Goal: Task Accomplishment & Management: Manage account settings

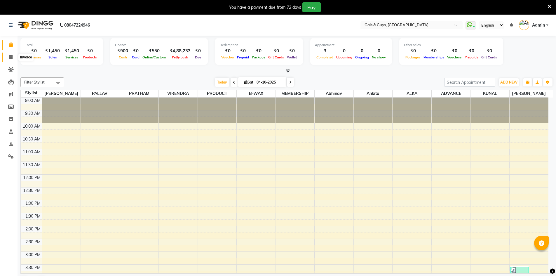
click at [13, 59] on icon at bounding box center [10, 57] width 3 height 4
select select "service"
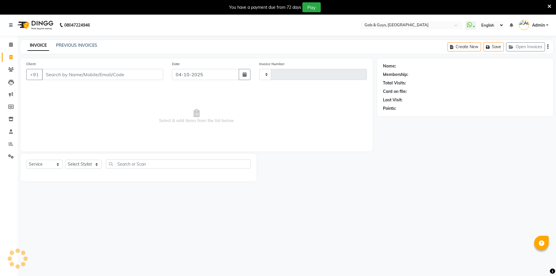
type input "0895"
select select "7505"
click at [83, 163] on select "Select Stylist" at bounding box center [83, 164] width 36 height 9
click at [130, 109] on span "Select & add items from the list below" at bounding box center [196, 116] width 340 height 58
click at [14, 94] on span at bounding box center [11, 94] width 10 height 7
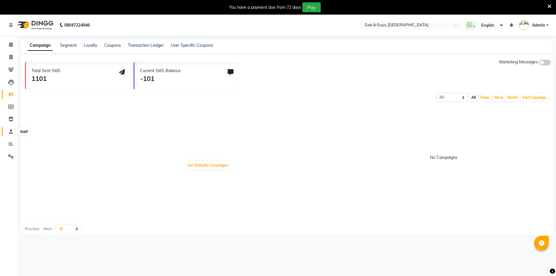
click at [11, 131] on icon at bounding box center [11, 131] width 4 height 4
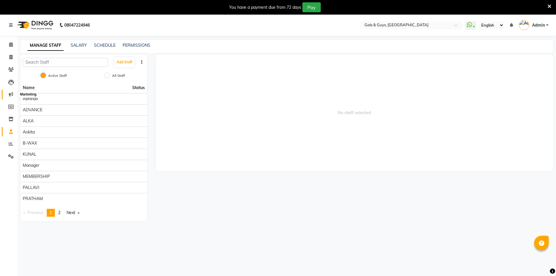
click at [9, 94] on icon at bounding box center [11, 94] width 4 height 4
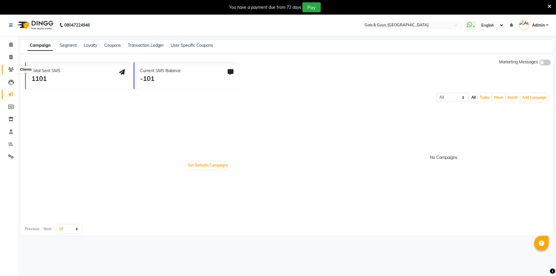
click at [12, 70] on icon at bounding box center [11, 69] width 6 height 4
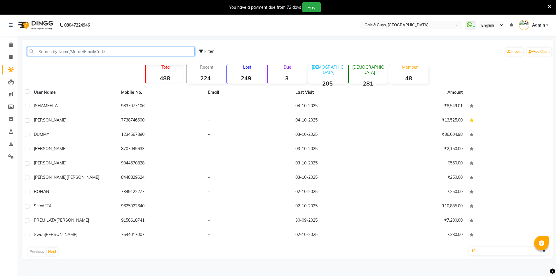
click at [61, 49] on input "text" at bounding box center [110, 51] width 167 height 9
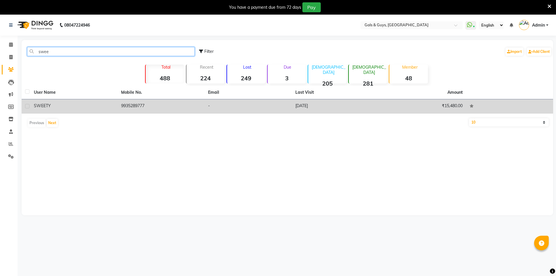
type input "swee"
click at [128, 102] on td "9935289777" at bounding box center [161, 106] width 87 height 14
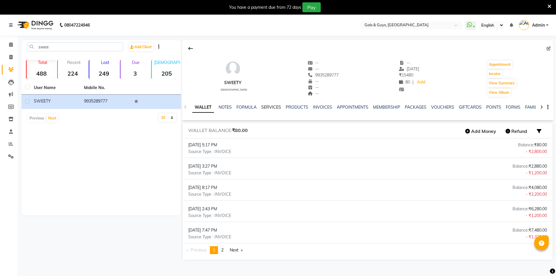
click at [275, 108] on link "SERVICES" at bounding box center [271, 106] width 20 height 5
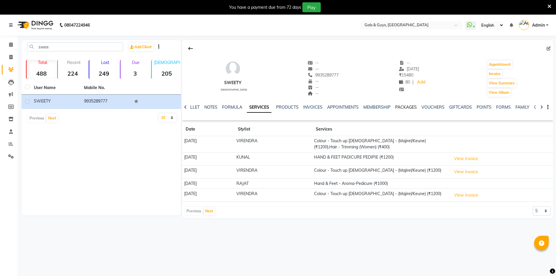
click at [408, 109] on link "PACKAGES" at bounding box center [406, 106] width 22 height 5
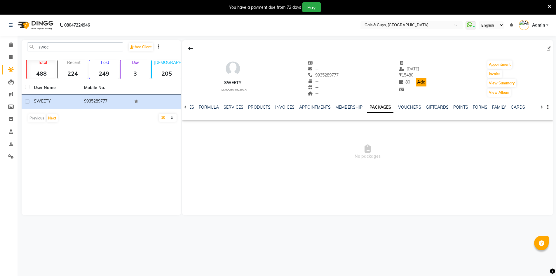
click at [417, 83] on link "Add" at bounding box center [421, 82] width 10 height 8
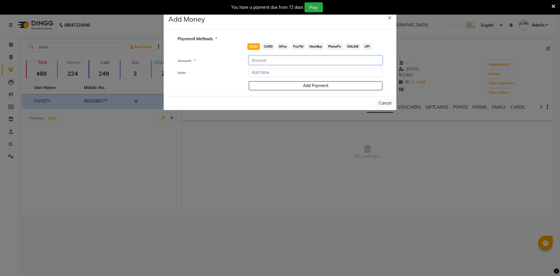
click at [275, 59] on input "number" at bounding box center [316, 60] width 134 height 9
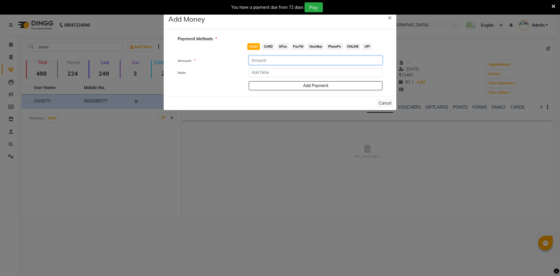
click at [275, 59] on input "number" at bounding box center [316, 60] width 134 height 9
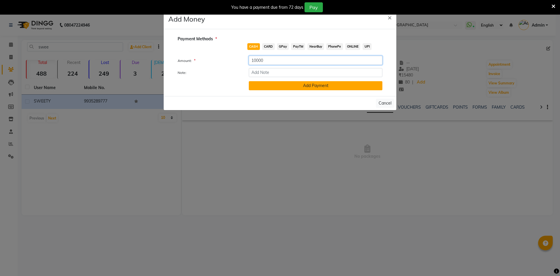
type input "10000"
click at [318, 88] on button "Add Payment" at bounding box center [316, 85] width 134 height 9
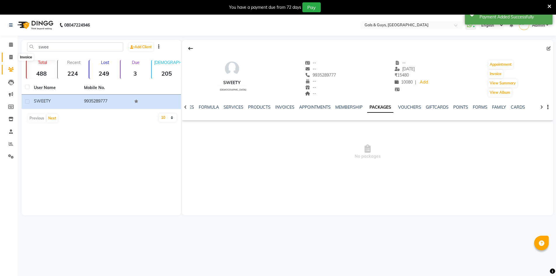
drag, startPoint x: 10, startPoint y: 55, endPoint x: 15, endPoint y: 55, distance: 4.7
click at [10, 55] on icon at bounding box center [10, 57] width 3 height 4
select select "service"
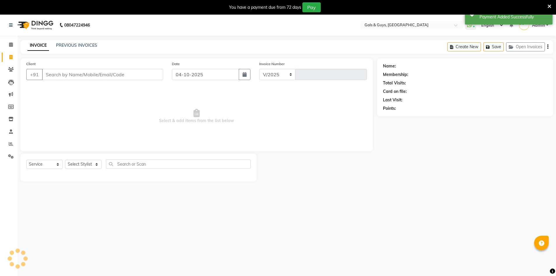
select select "7505"
type input "0895"
click at [92, 70] on input "Client" at bounding box center [102, 74] width 121 height 11
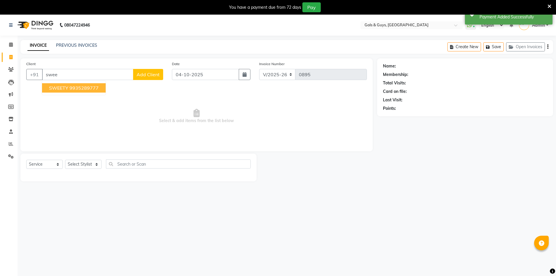
click at [62, 86] on span "SWEETY" at bounding box center [58, 88] width 19 height 6
type input "9935289777"
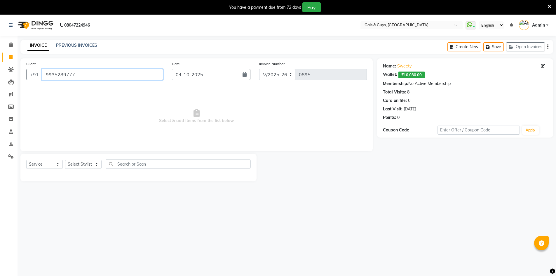
drag, startPoint x: 87, startPoint y: 74, endPoint x: 0, endPoint y: 79, distance: 86.8
click at [0, 80] on app-home "08047224946 Select Location × Gals & Guys, Lucknow WhatsApp Status ✕ Status: Co…" at bounding box center [278, 102] width 556 height 175
drag, startPoint x: 8, startPoint y: 55, endPoint x: 300, endPoint y: 37, distance: 292.0
click at [8, 55] on span at bounding box center [11, 57] width 10 height 7
select select "service"
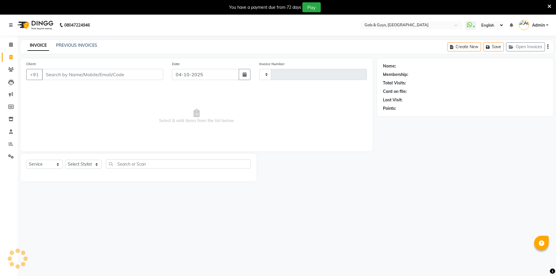
type input "0895"
select select "7505"
click at [78, 45] on link "PREVIOUS INVOICES" at bounding box center [76, 45] width 41 height 5
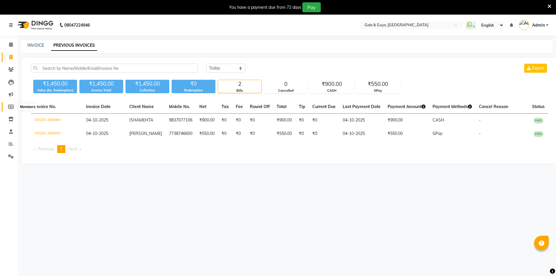
click at [9, 107] on icon at bounding box center [11, 106] width 6 height 4
select select
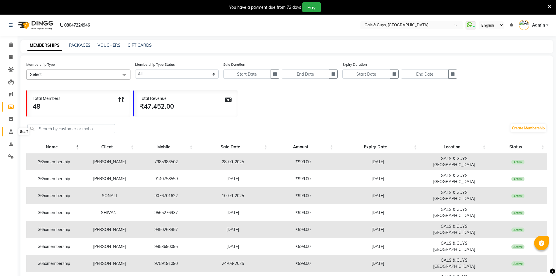
click at [10, 130] on icon at bounding box center [11, 131] width 4 height 4
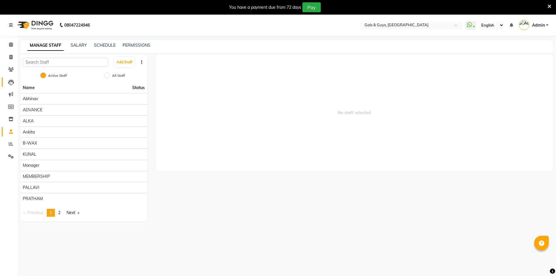
click at [11, 85] on icon at bounding box center [11, 82] width 6 height 6
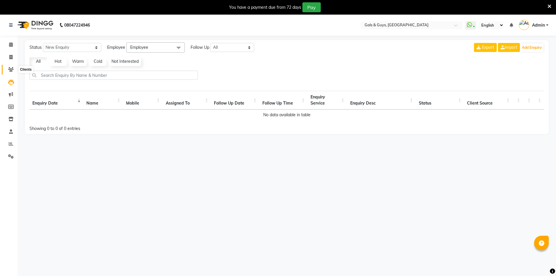
click at [11, 72] on span at bounding box center [11, 69] width 10 height 7
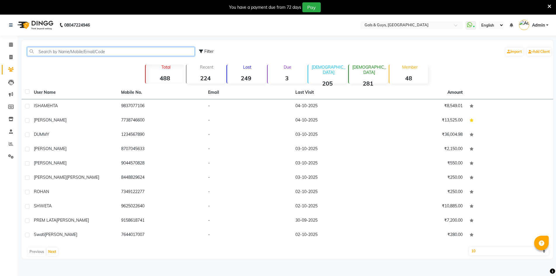
click at [60, 51] on input "text" at bounding box center [110, 51] width 167 height 9
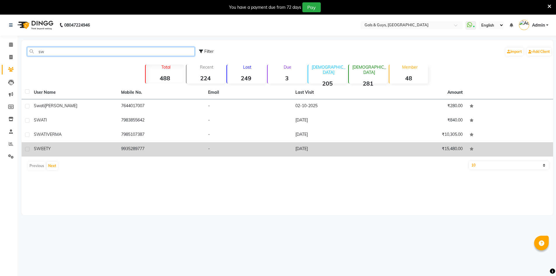
type input "sw"
click at [60, 150] on div "SWEETY" at bounding box center [74, 149] width 80 height 6
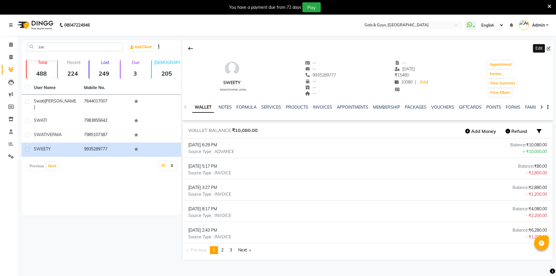
click at [548, 49] on icon at bounding box center [548, 48] width 4 height 4
select select "[DEMOGRAPHIC_DATA]"
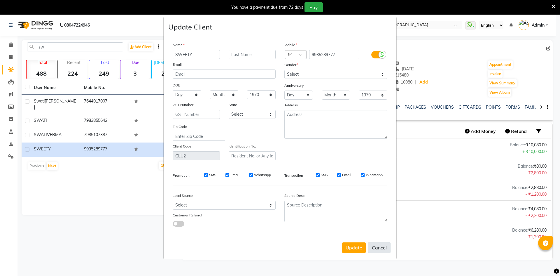
click at [384, 249] on button "Cancel" at bounding box center [379, 247] width 22 height 11
select select
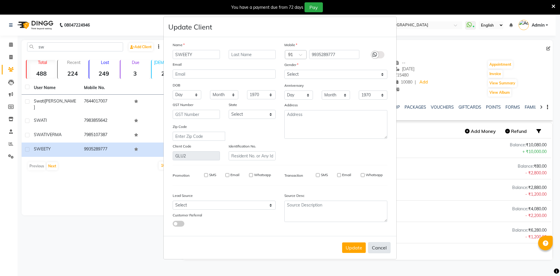
select select
checkbox input "false"
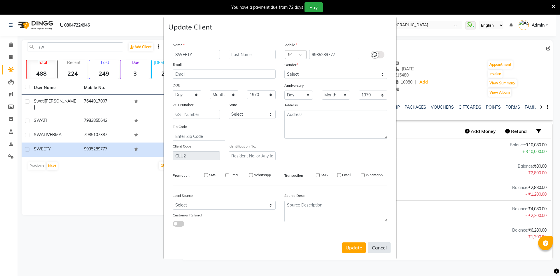
checkbox input "false"
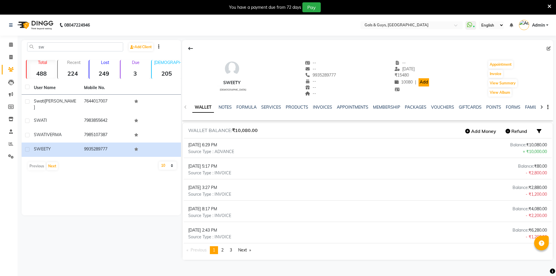
click at [422, 81] on link "Add" at bounding box center [423, 82] width 10 height 8
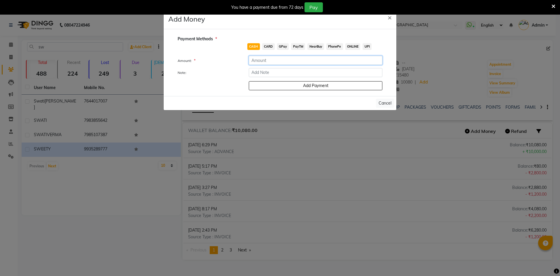
click at [272, 59] on input "number" at bounding box center [316, 60] width 134 height 9
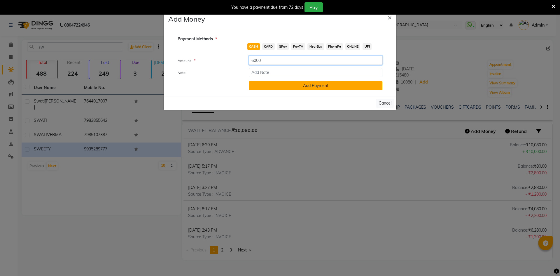
type input "6000"
click at [316, 85] on button "Add Payment" at bounding box center [316, 85] width 134 height 9
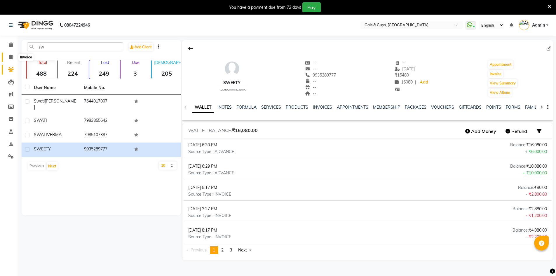
click at [11, 57] on icon at bounding box center [10, 57] width 3 height 4
select select "service"
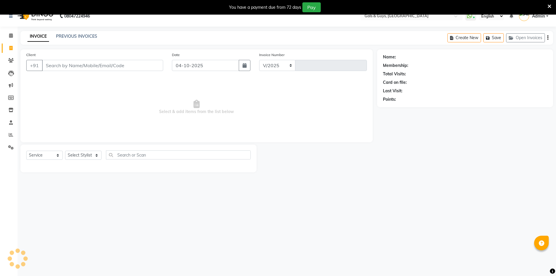
select select "7505"
type input "0895"
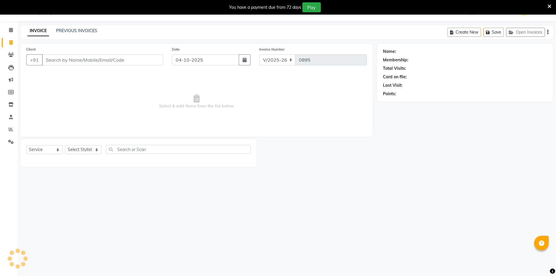
click at [97, 33] on div "INVOICE PREVIOUS INVOICES" at bounding box center [62, 31] width 84 height 7
click at [94, 32] on link "PREVIOUS INVOICES" at bounding box center [76, 30] width 41 height 5
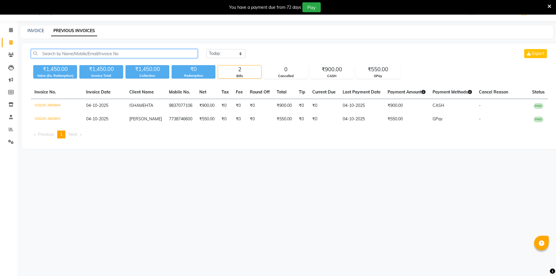
click at [82, 54] on input "text" at bounding box center [114, 53] width 167 height 9
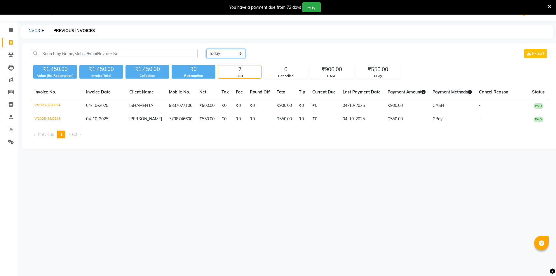
click at [229, 55] on select "Today Yesterday Custom Range" at bounding box center [225, 53] width 39 height 9
click at [206, 49] on select "Today Yesterday Custom Range" at bounding box center [225, 53] width 39 height 9
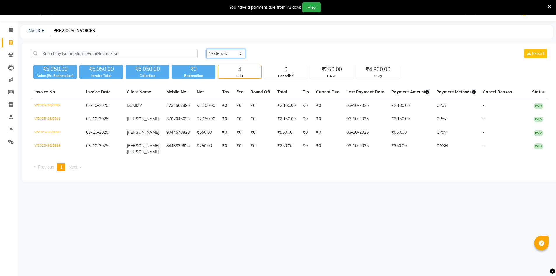
click at [225, 54] on select "Today Yesterday Custom Range" at bounding box center [225, 53] width 39 height 9
select select "today"
click at [206, 49] on select "Today Yesterday Custom Range" at bounding box center [225, 53] width 39 height 9
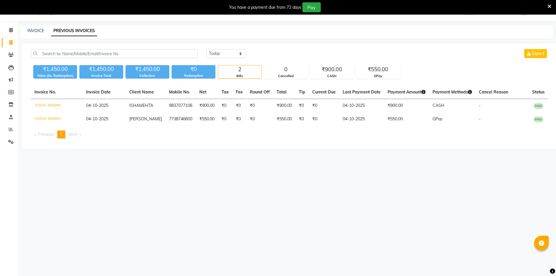
click at [152, 149] on div "Today Yesterday Custom Range Export ₹1,450.00 Value (Ex. Redemption) ₹1,450.00 …" at bounding box center [290, 96] width 536 height 106
click at [15, 55] on span at bounding box center [11, 55] width 10 height 7
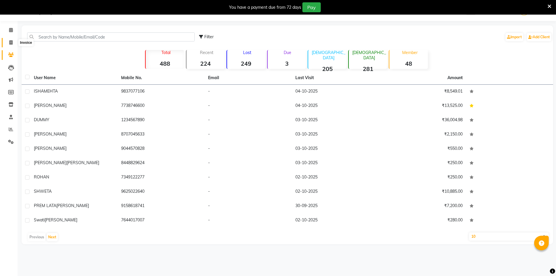
click at [12, 43] on icon at bounding box center [10, 42] width 3 height 4
select select "service"
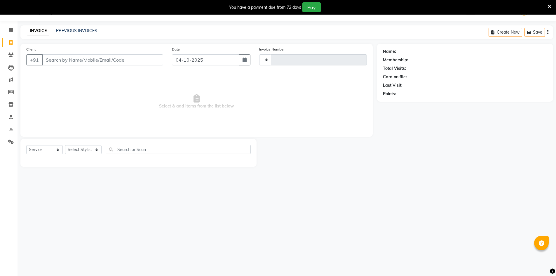
type input "0895"
select select "7505"
click at [82, 32] on link "PREVIOUS INVOICES" at bounding box center [76, 30] width 41 height 5
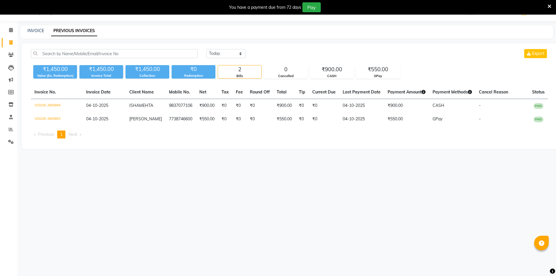
click at [36, 27] on div "INVOICE PREVIOUS INVOICES" at bounding box center [286, 31] width 532 height 13
click at [37, 29] on link "INVOICE" at bounding box center [35, 30] width 17 height 5
select select "service"
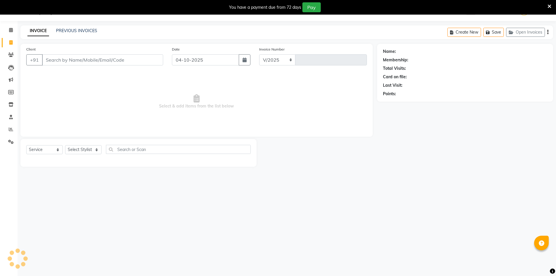
select select "7505"
type input "0895"
click at [90, 27] on div "INVOICE PREVIOUS INVOICES Create New Save Open Invoices" at bounding box center [286, 32] width 532 height 14
click at [90, 30] on link "PREVIOUS INVOICES" at bounding box center [76, 30] width 41 height 5
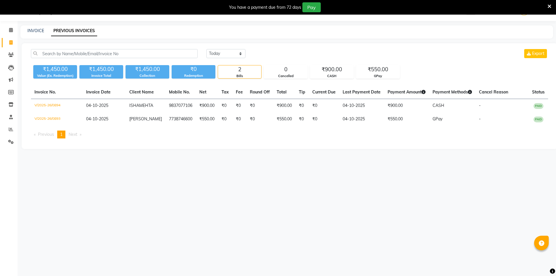
click at [10, 46] on link "Invoice" at bounding box center [9, 43] width 14 height 10
select select "7505"
select select "service"
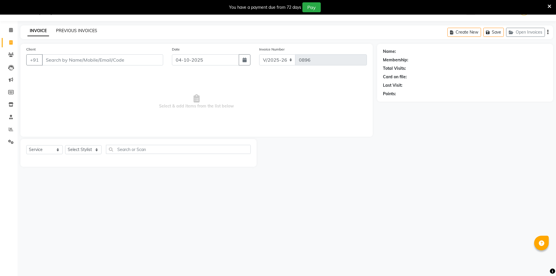
click at [86, 32] on link "PREVIOUS INVOICES" at bounding box center [76, 30] width 41 height 5
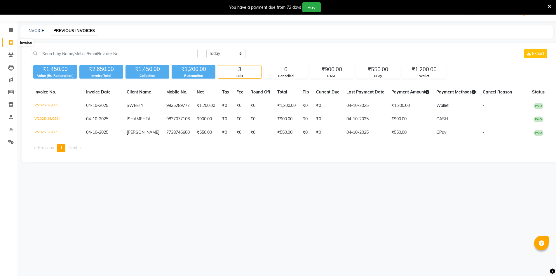
click at [11, 43] on icon at bounding box center [10, 42] width 3 height 4
select select "service"
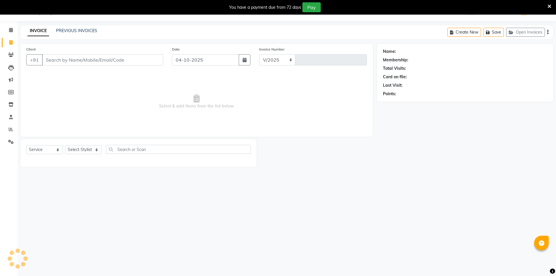
select select "7505"
type input "0896"
click at [13, 57] on span at bounding box center [11, 55] width 10 height 7
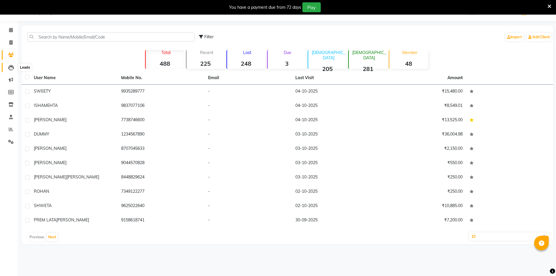
click at [13, 66] on icon at bounding box center [11, 68] width 6 height 6
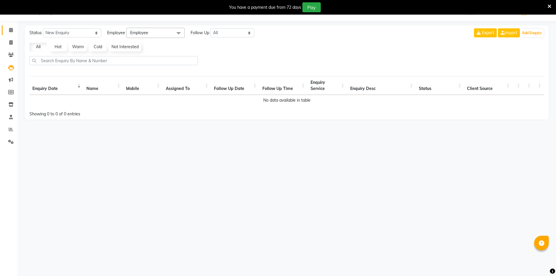
click at [12, 34] on link "Calendar" at bounding box center [9, 30] width 14 height 10
click at [12, 41] on icon at bounding box center [10, 42] width 3 height 4
select select "service"
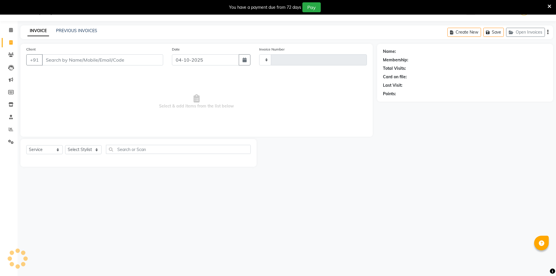
type input "0896"
select select "7505"
click at [48, 63] on input "Client" at bounding box center [102, 59] width 121 height 11
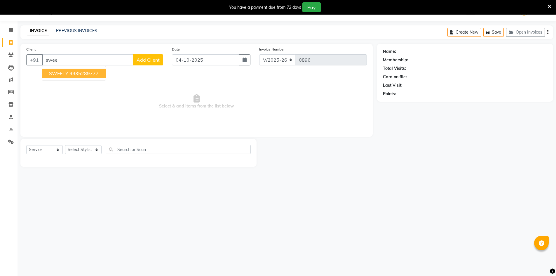
type input "swee"
click at [73, 33] on div "PREVIOUS INVOICES" at bounding box center [76, 31] width 41 height 6
click at [73, 32] on link "PREVIOUS INVOICES" at bounding box center [76, 30] width 41 height 5
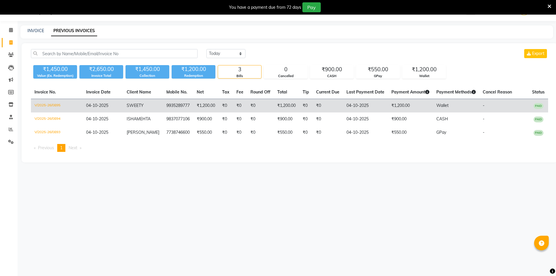
click at [207, 103] on td "₹1,200.00" at bounding box center [205, 106] width 25 height 14
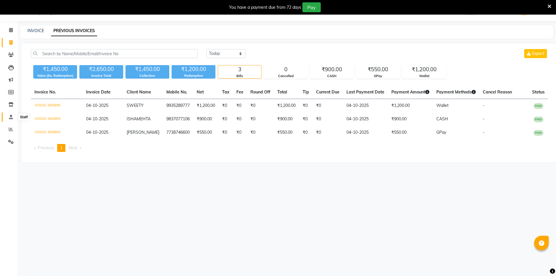
click at [13, 118] on icon at bounding box center [11, 117] width 4 height 4
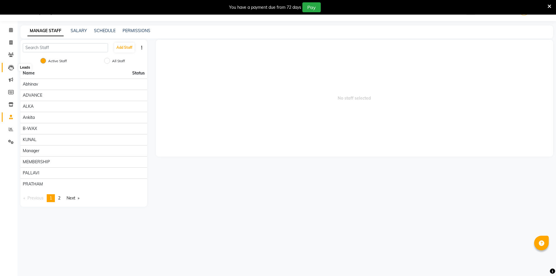
click at [10, 68] on icon at bounding box center [11, 68] width 6 height 6
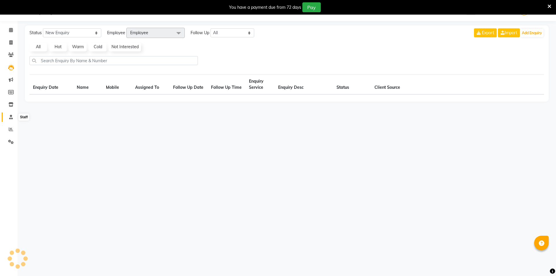
click at [10, 117] on icon at bounding box center [11, 117] width 4 height 4
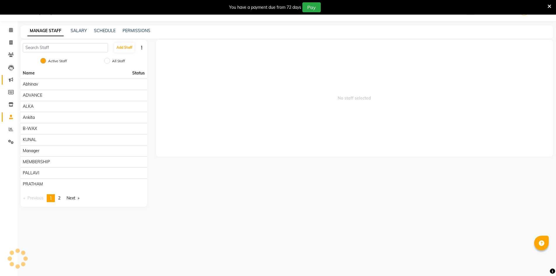
click at [12, 78] on icon at bounding box center [11, 79] width 4 height 4
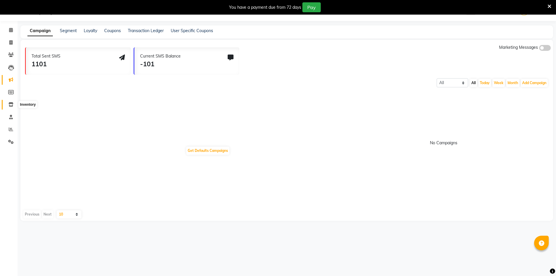
click at [11, 106] on icon at bounding box center [10, 104] width 5 height 4
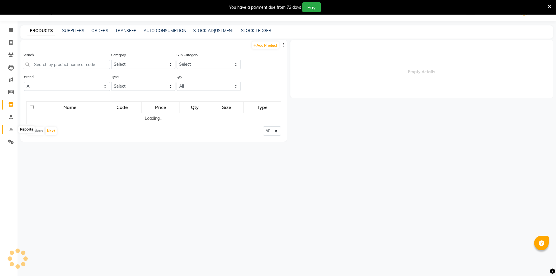
click at [13, 129] on span at bounding box center [11, 129] width 10 height 7
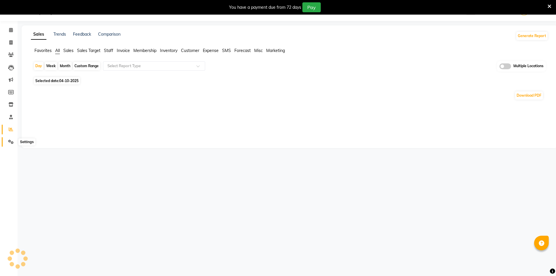
click at [13, 139] on icon at bounding box center [11, 141] width 6 height 4
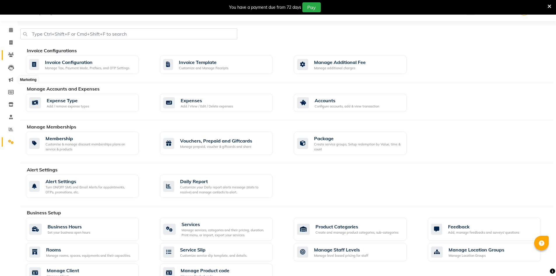
click at [9, 54] on icon at bounding box center [11, 55] width 6 height 4
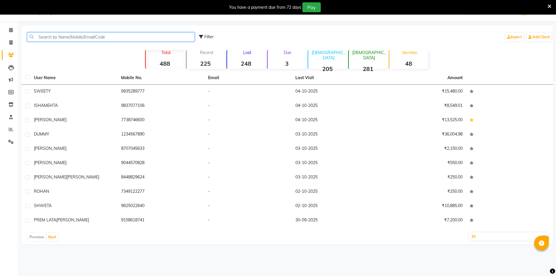
click at [55, 37] on input "text" at bounding box center [110, 36] width 167 height 9
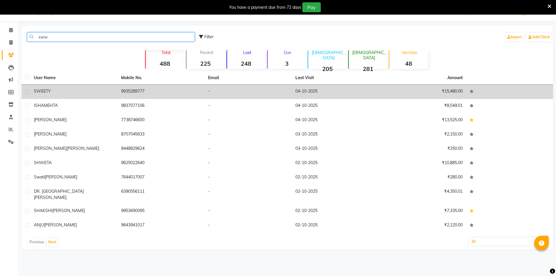
type input "sww"
click at [64, 96] on td "SWEETY" at bounding box center [73, 92] width 87 height 14
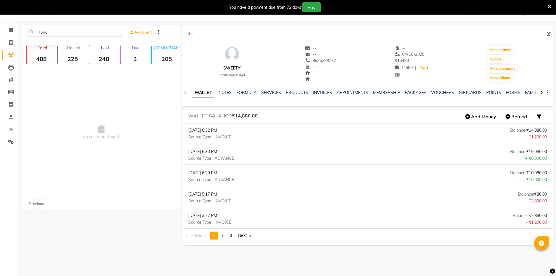
click at [542, 92] on icon at bounding box center [541, 92] width 3 height 4
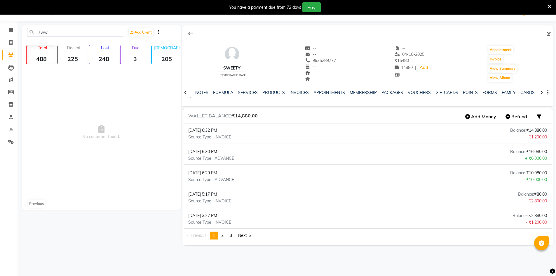
click at [542, 92] on icon at bounding box center [541, 92] width 3 height 4
click at [541, 92] on icon at bounding box center [541, 92] width 3 height 4
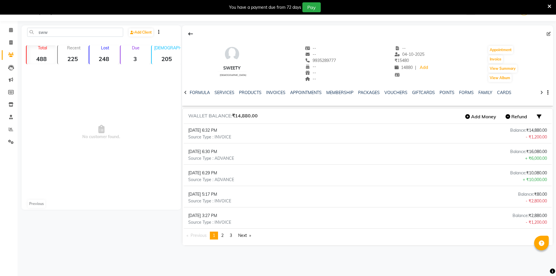
click at [541, 92] on icon at bounding box center [541, 92] width 3 height 4
click at [186, 95] on div at bounding box center [185, 91] width 7 height 11
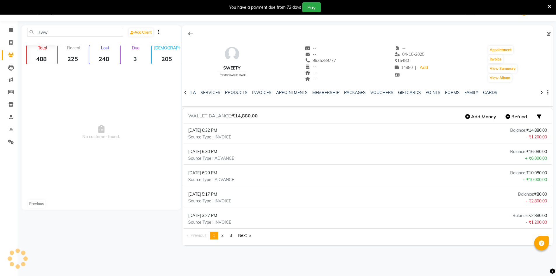
click at [186, 95] on div at bounding box center [185, 91] width 7 height 11
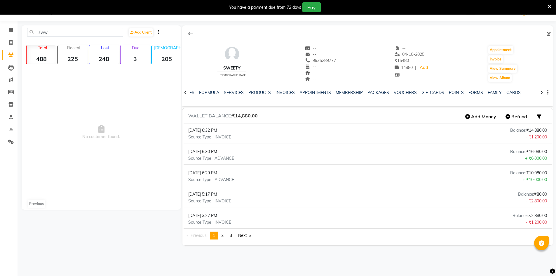
click at [186, 95] on div at bounding box center [185, 91] width 7 height 11
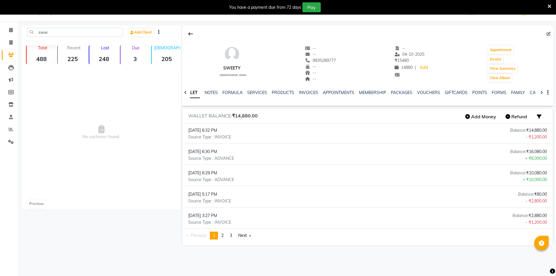
click at [186, 95] on div at bounding box center [185, 91] width 7 height 11
click at [186, 95] on div "WALLET NOTES FORMULA SERVICES PRODUCTS INVOICES APPOINTMENTS MEMBERSHIP PACKAGE…" at bounding box center [367, 93] width 371 height 20
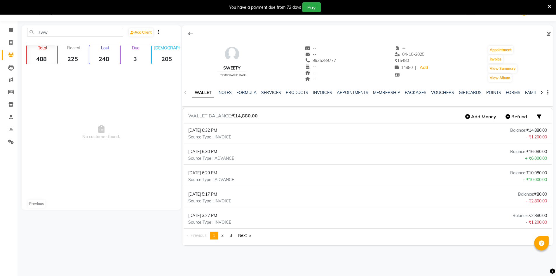
click at [186, 95] on div "WALLET NOTES FORMULA SERVICES PRODUCTS INVOICES APPOINTMENTS MEMBERSHIP PACKAGE…" at bounding box center [367, 93] width 371 height 20
click at [549, 92] on div "WALLET NOTES FORMULA SERVICES PRODUCTS INVOICES APPOINTMENTS MEMBERSHIP PACKAGE…" at bounding box center [367, 93] width 371 height 20
click at [548, 93] on icon "button" at bounding box center [547, 92] width 1 height 0
click at [537, 74] on div "SWEETY female -- -- 9935289777 -- -- -- -- 04-10-2025 ₹ 15480 14880 | Add Appoi…" at bounding box center [367, 60] width 371 height 43
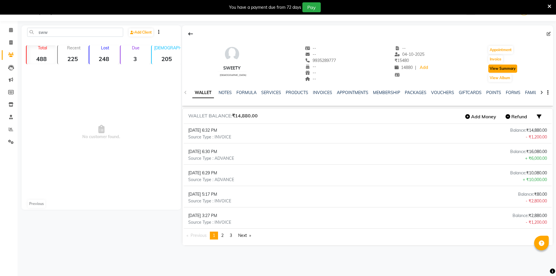
click at [500, 69] on button "View Summary" at bounding box center [502, 68] width 29 height 8
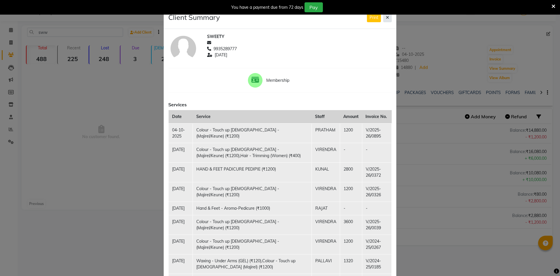
click at [386, 17] on icon at bounding box center [387, 17] width 3 height 4
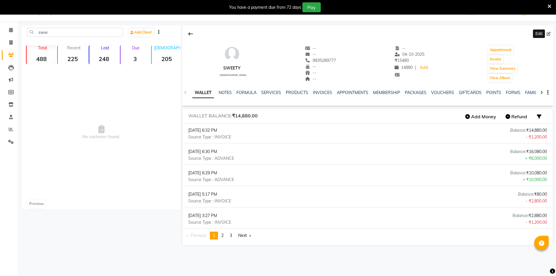
click at [548, 33] on icon at bounding box center [548, 34] width 4 height 4
select select "[DEMOGRAPHIC_DATA]"
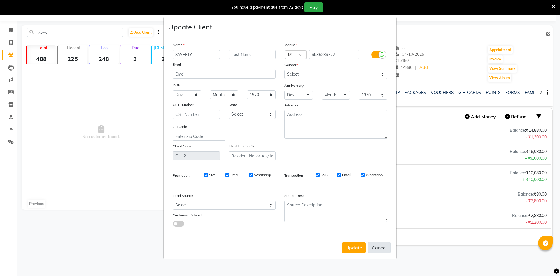
click at [382, 249] on button "Cancel" at bounding box center [379, 247] width 22 height 11
select select
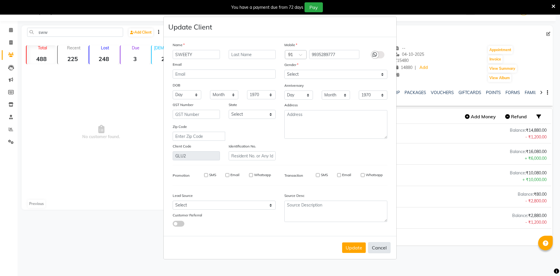
select select
checkbox input "false"
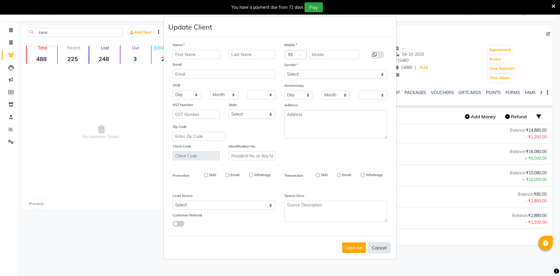
checkbox input "false"
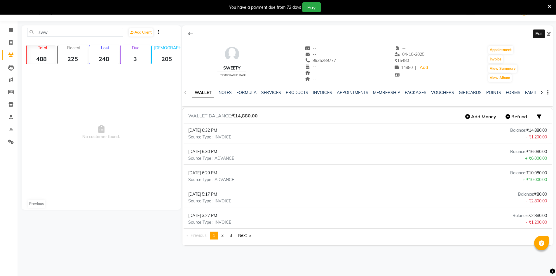
click at [541, 91] on icon at bounding box center [541, 92] width 3 height 4
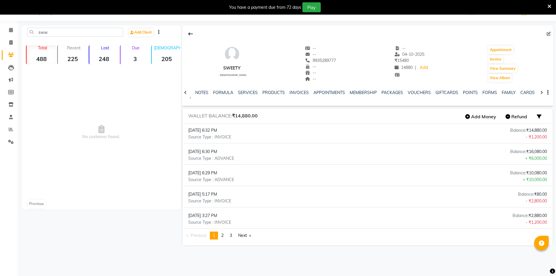
click at [541, 91] on icon at bounding box center [541, 92] width 3 height 4
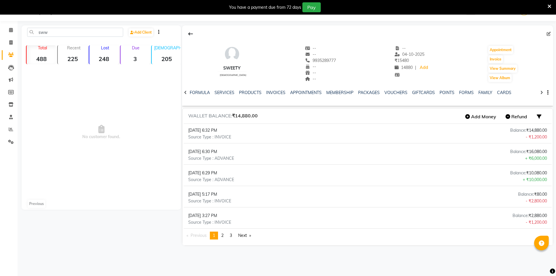
click at [541, 91] on icon at bounding box center [541, 92] width 3 height 4
click at [185, 91] on icon at bounding box center [185, 92] width 3 height 4
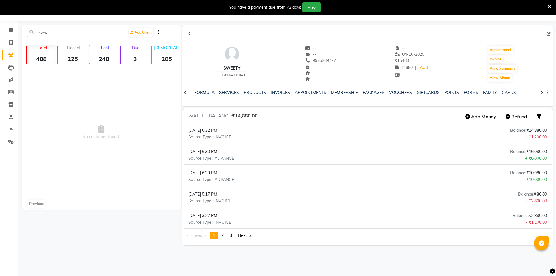
click at [185, 91] on icon at bounding box center [185, 92] width 3 height 4
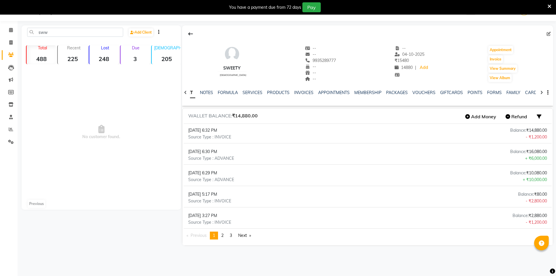
click at [185, 91] on icon at bounding box center [185, 92] width 3 height 4
click at [185, 91] on div "WALLET NOTES FORMULA SERVICES PRODUCTS INVOICES APPOINTMENTS MEMBERSHIP PACKAGE…" at bounding box center [367, 93] width 371 height 20
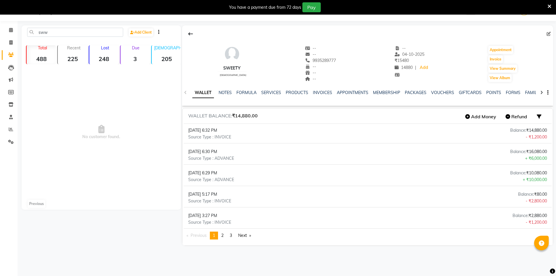
click at [185, 91] on div "WALLET NOTES FORMULA SERVICES PRODUCTS INVOICES APPOINTMENTS MEMBERSHIP PACKAGE…" at bounding box center [367, 93] width 371 height 20
click at [203, 95] on link "WALLET" at bounding box center [203, 93] width 22 height 11
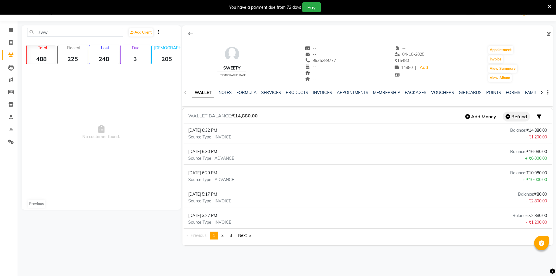
click at [511, 115] on button "Refund" at bounding box center [515, 116] width 27 height 10
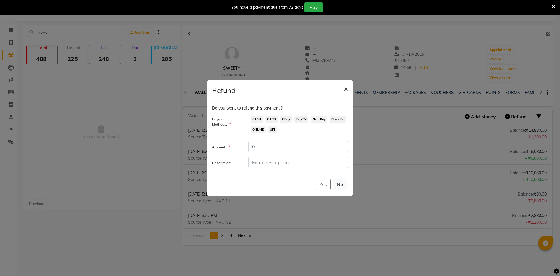
click at [350, 88] on button "×" at bounding box center [345, 88] width 13 height 16
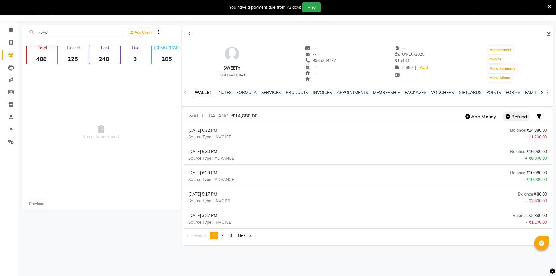
click at [523, 117] on button "Refund" at bounding box center [515, 116] width 27 height 10
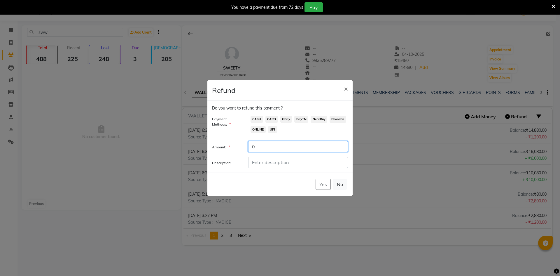
click at [262, 148] on input "0" at bounding box center [298, 146] width 100 height 11
drag, startPoint x: 262, startPoint y: 148, endPoint x: 246, endPoint y: 146, distance: 16.2
click at [246, 146] on div "0" at bounding box center [298, 146] width 109 height 11
type input "10000"
click at [263, 162] on input "Description:" at bounding box center [298, 162] width 100 height 11
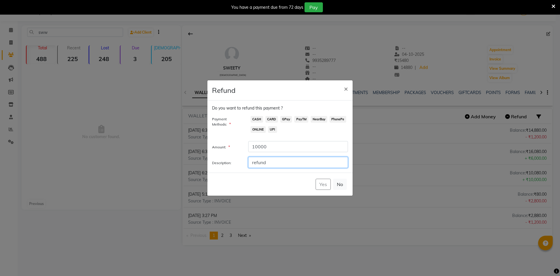
type input "refund"
click at [321, 184] on div "Yes No" at bounding box center [279, 183] width 145 height 23
click at [283, 165] on input "refund" at bounding box center [298, 162] width 100 height 11
click at [328, 183] on div "Yes No" at bounding box center [279, 183] width 145 height 23
click at [324, 185] on div "Yes No" at bounding box center [279, 183] width 145 height 23
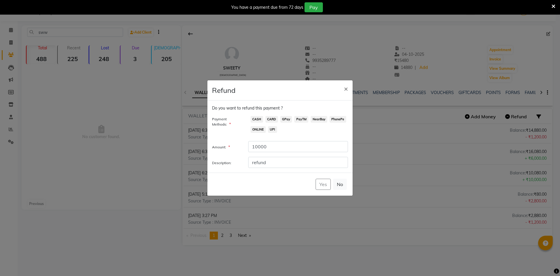
click at [260, 120] on span "CASH" at bounding box center [257, 119] width 13 height 7
click at [327, 182] on button "Yes" at bounding box center [323, 184] width 15 height 11
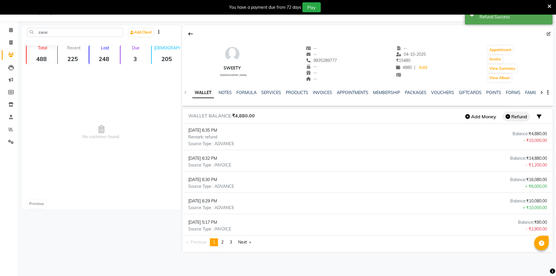
click at [515, 116] on button "Refund" at bounding box center [515, 116] width 27 height 10
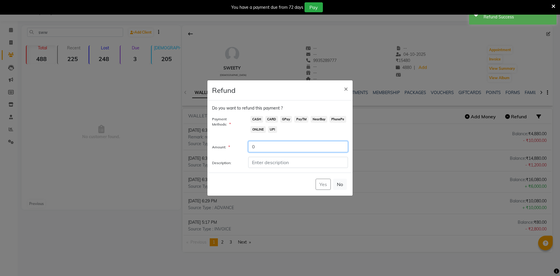
click at [256, 148] on input "0" at bounding box center [298, 146] width 100 height 11
drag, startPoint x: 257, startPoint y: 148, endPoint x: 239, endPoint y: 142, distance: 18.5
click at [243, 145] on div "Amount: * 0" at bounding box center [280, 146] width 145 height 11
type input "6000"
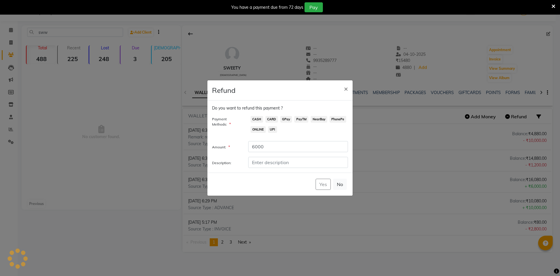
click at [256, 118] on span "CASH" at bounding box center [257, 119] width 13 height 7
click at [320, 186] on button "Yes" at bounding box center [323, 184] width 15 height 11
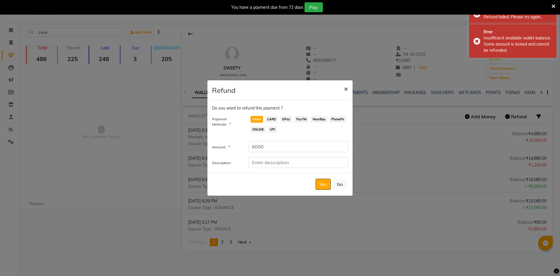
click at [346, 88] on span "×" at bounding box center [346, 88] width 4 height 9
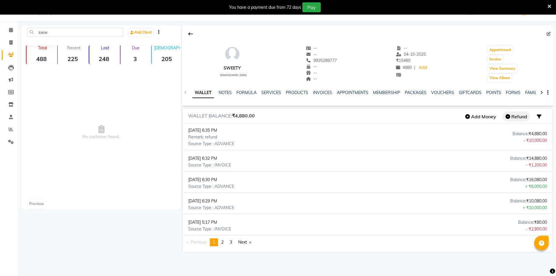
click at [518, 119] on button "Refund" at bounding box center [515, 116] width 27 height 10
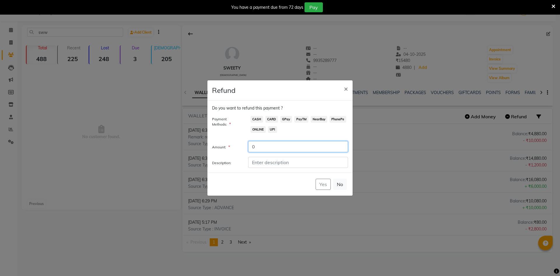
click at [270, 151] on input "0" at bounding box center [298, 146] width 100 height 11
type input "4800"
click at [252, 120] on span "CASH" at bounding box center [257, 119] width 13 height 7
click at [322, 184] on button "Yes" at bounding box center [323, 184] width 15 height 11
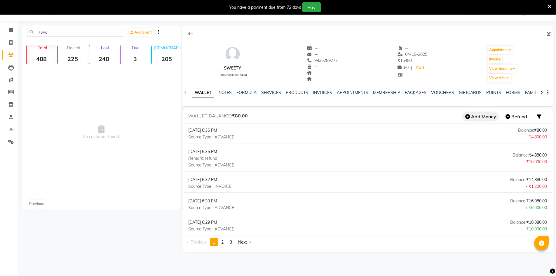
click at [486, 117] on button "Add Money" at bounding box center [480, 116] width 37 height 10
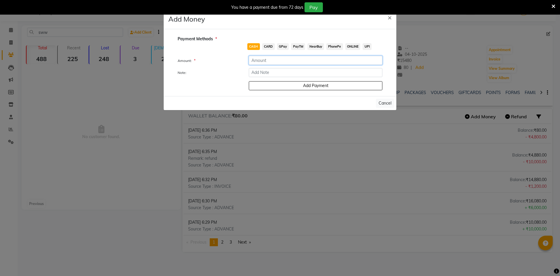
click at [270, 60] on input "number" at bounding box center [316, 60] width 134 height 9
click at [390, 17] on span "×" at bounding box center [390, 17] width 4 height 9
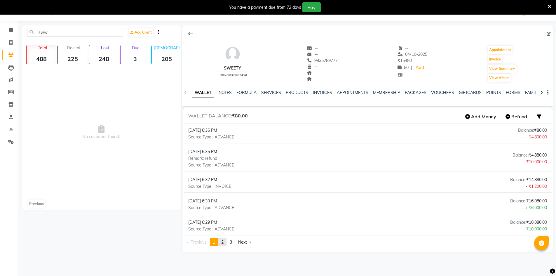
click at [223, 241] on span "2" at bounding box center [222, 241] width 2 height 5
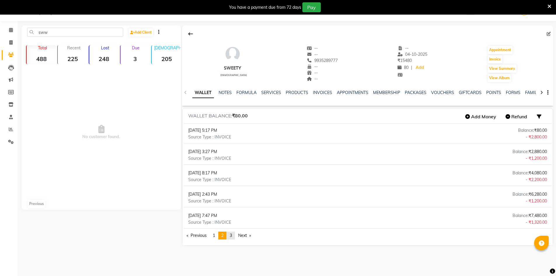
click at [235, 236] on link "page 3" at bounding box center [231, 235] width 8 height 8
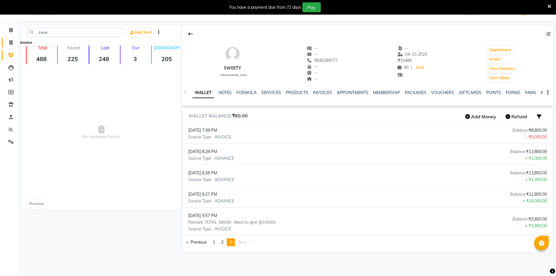
click at [12, 41] on icon at bounding box center [10, 42] width 3 height 4
select select "service"
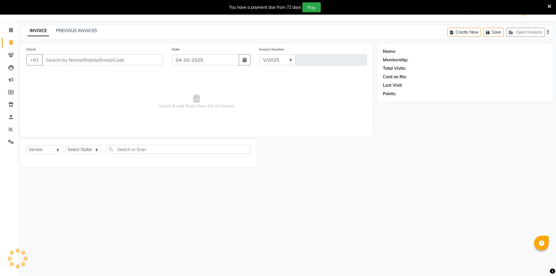
select select "7505"
type input "0896"
click at [90, 32] on link "PREVIOUS INVOICES" at bounding box center [76, 30] width 41 height 5
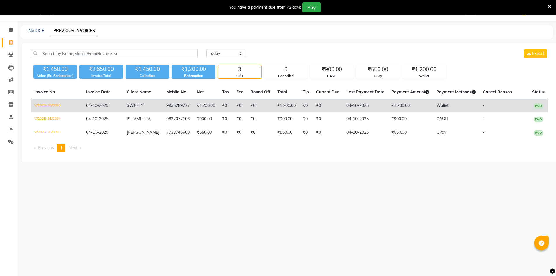
click at [531, 104] on td "PAID" at bounding box center [538, 106] width 20 height 14
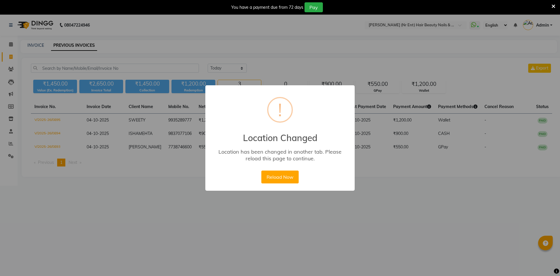
click at [405, 231] on div "× ! Location Changed Location has been changed in another tab. Please reload th…" at bounding box center [280, 138] width 560 height 276
click at [276, 178] on button "Reload Now" at bounding box center [279, 176] width 37 height 13
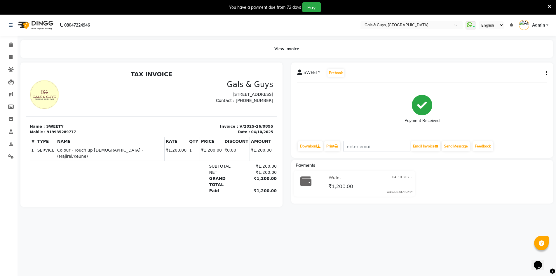
click at [546, 73] on icon "button" at bounding box center [546, 73] width 1 height 0
click at [390, 64] on div "SWEETY Prebook Payment Received Download Print Email Invoice Send Message Feedb…" at bounding box center [422, 109] width 262 height 95
click at [397, 25] on input "text" at bounding box center [405, 26] width 85 height 6
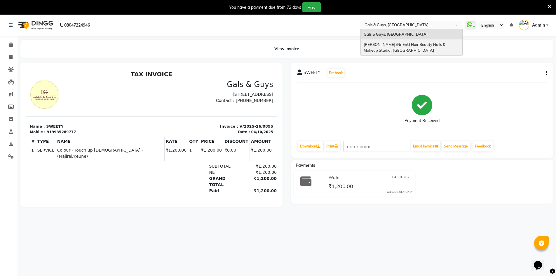
click at [393, 46] on span "[PERSON_NAME] (Nr Ent) Hair Beauty Nails & Makeup Studio , [GEOGRAPHIC_DATA]" at bounding box center [405, 47] width 83 height 11
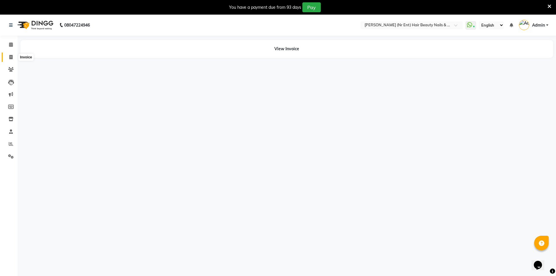
click at [11, 54] on span at bounding box center [11, 57] width 10 height 7
select select "service"
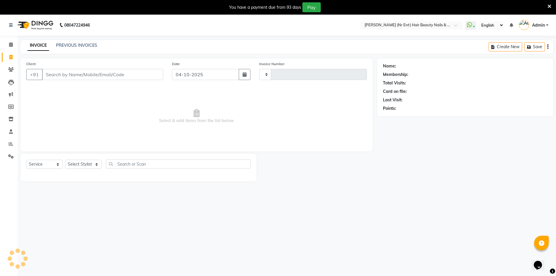
type input "4842"
select select "640"
click at [74, 78] on input "Client" at bounding box center [102, 74] width 121 height 11
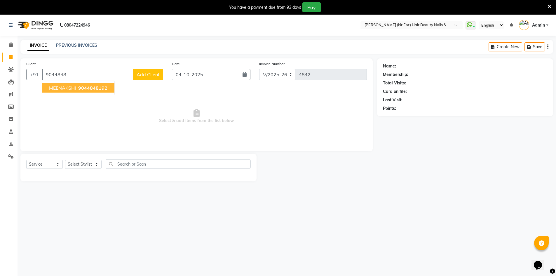
click at [67, 87] on span "MEENAKSHI" at bounding box center [62, 88] width 27 height 6
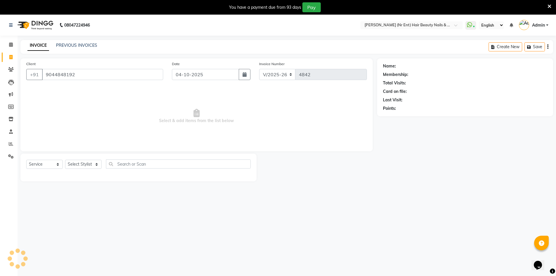
type input "9044848192"
select select "1: Object"
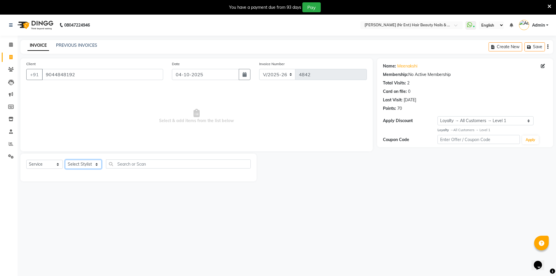
click at [81, 163] on select "Select Stylist ADNAN ADVANCE ANJALI ANNU B-WAX JH Manager MEMBERSHIP MOHD. MOHI…" at bounding box center [83, 164] width 36 height 9
select select "11666"
click at [65, 160] on select "Select Stylist ADNAN ADVANCE ANJALI ANNU B-WAX JH Manager MEMBERSHIP MOHD. MOHI…" at bounding box center [83, 164] width 36 height 9
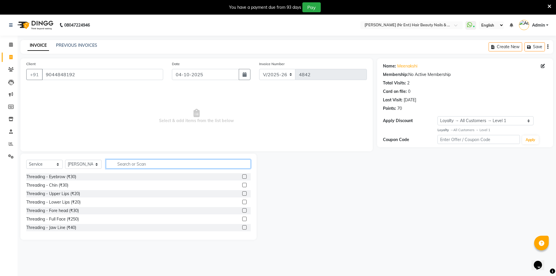
click at [133, 166] on input "text" at bounding box center [178, 163] width 145 height 9
type input "hair cut"
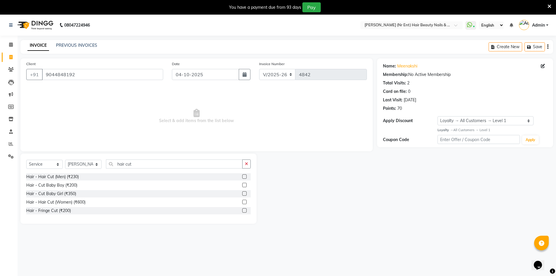
click at [245, 202] on label at bounding box center [244, 202] width 4 height 4
click at [245, 202] on input "checkbox" at bounding box center [244, 202] width 4 height 4
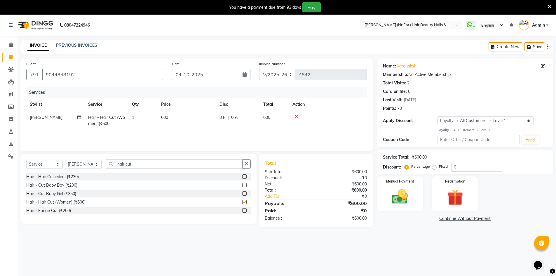
checkbox input "false"
click at [397, 195] on img at bounding box center [400, 196] width 27 height 19
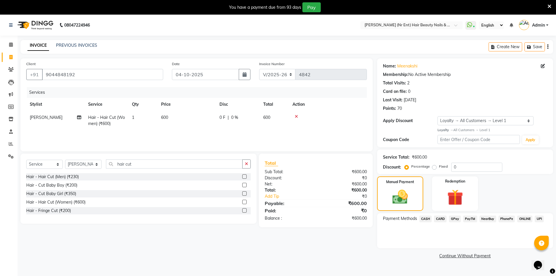
click at [456, 221] on span "GPay" at bounding box center [455, 218] width 12 height 7
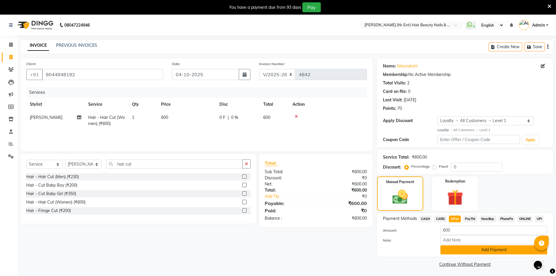
click at [459, 249] on button "Add Payment" at bounding box center [493, 249] width 107 height 9
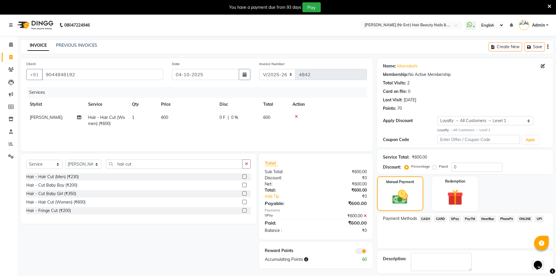
scroll to position [26, 0]
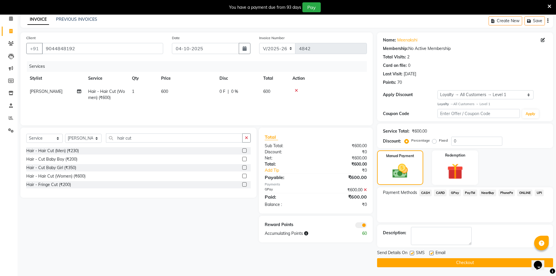
click at [475, 263] on button "Checkout" at bounding box center [465, 262] width 176 height 9
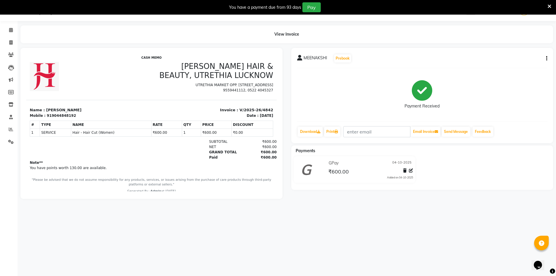
click at [551, 6] on div "You have a payment due from 93 days Pay" at bounding box center [278, 7] width 556 height 15
click at [551, 6] on icon at bounding box center [549, 6] width 4 height 5
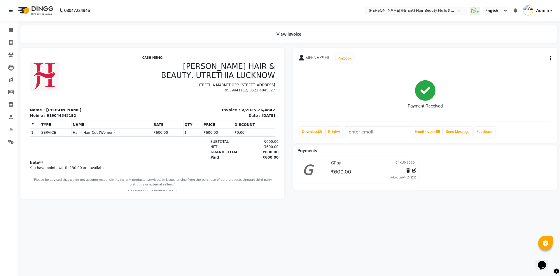
click at [430, 7] on div "Select Location × Jawed Habib (Nr Ent) Hair Beauty Nails & Makeup Studio , Utre…" at bounding box center [416, 11] width 102 height 8
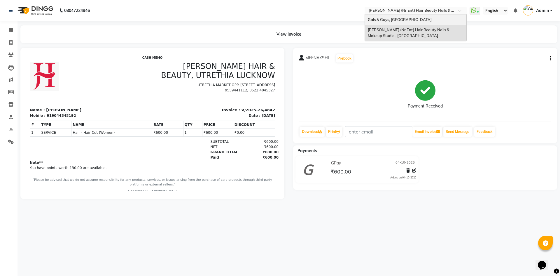
click at [426, 24] on div "Gals & Guys, [GEOGRAPHIC_DATA]" at bounding box center [416, 20] width 102 height 11
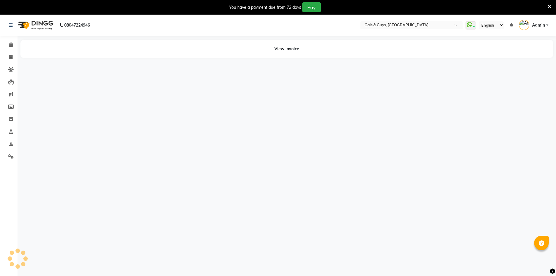
select select "en"
click at [549, 7] on icon at bounding box center [549, 6] width 4 height 5
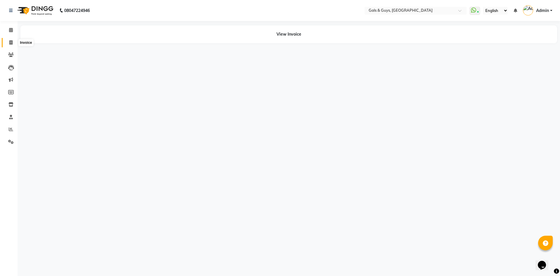
click at [13, 40] on span at bounding box center [11, 42] width 10 height 7
select select "service"
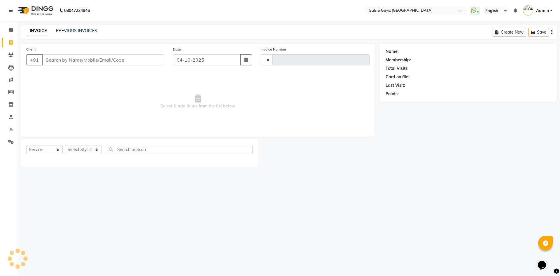
type input "0896"
select select "7505"
click at [14, 116] on span at bounding box center [11, 117] width 10 height 7
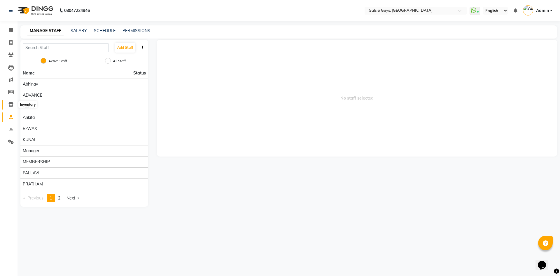
click at [13, 103] on icon at bounding box center [10, 104] width 5 height 4
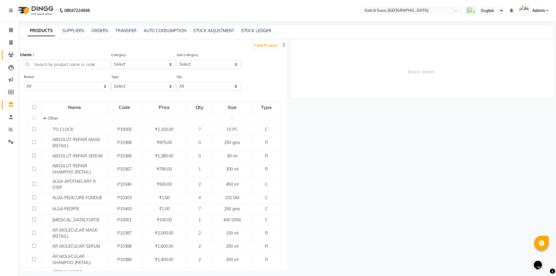
click at [11, 55] on icon at bounding box center [11, 55] width 6 height 4
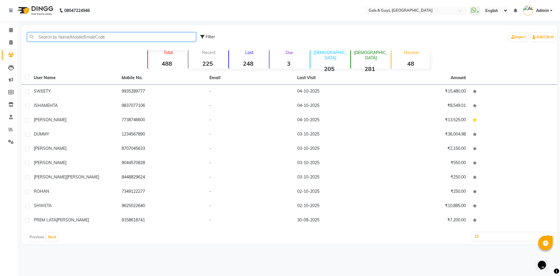
click at [86, 37] on input "text" at bounding box center [111, 36] width 169 height 9
click at [13, 104] on icon at bounding box center [10, 104] width 5 height 4
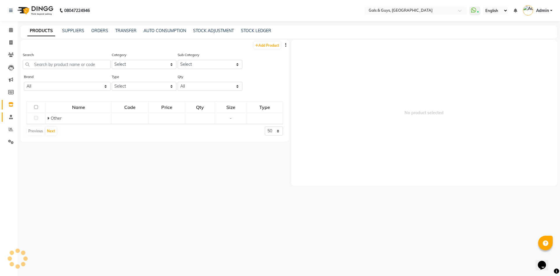
click at [9, 116] on icon at bounding box center [11, 117] width 4 height 4
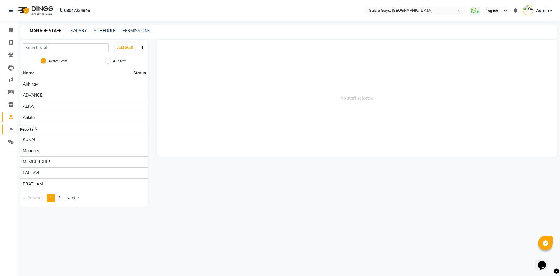
click at [11, 131] on span at bounding box center [11, 129] width 10 height 7
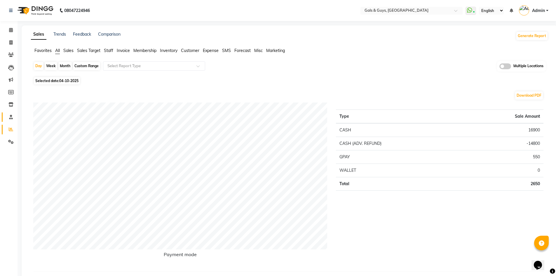
click at [11, 120] on link "Staff" at bounding box center [9, 117] width 14 height 10
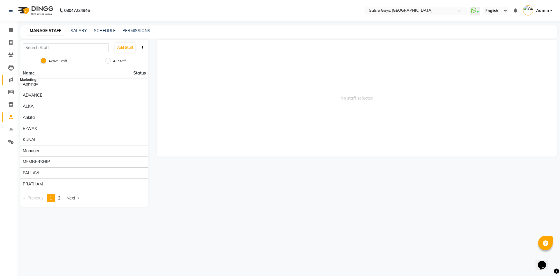
click at [8, 79] on span at bounding box center [11, 79] width 10 height 7
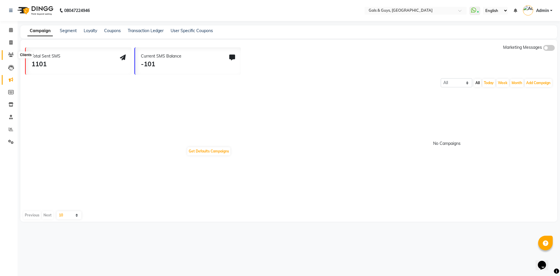
click at [13, 53] on icon at bounding box center [11, 55] width 6 height 4
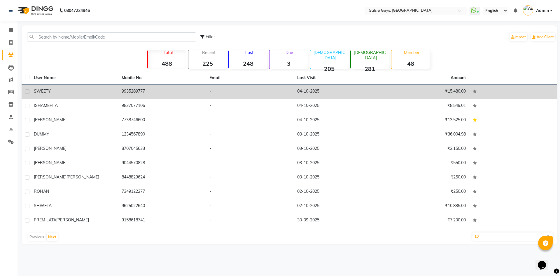
click at [47, 95] on td "SWEETY" at bounding box center [74, 92] width 88 height 14
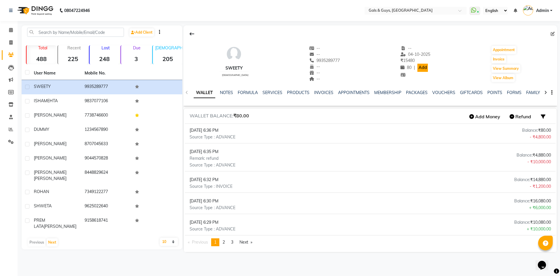
click at [420, 66] on link "Add" at bounding box center [423, 68] width 10 height 8
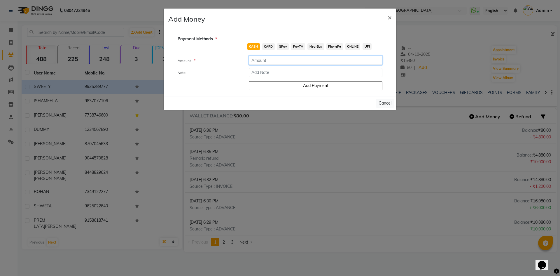
click at [254, 59] on input "number" at bounding box center [316, 60] width 134 height 9
click at [268, 60] on input "number" at bounding box center [316, 60] width 134 height 9
click at [266, 64] on input "number" at bounding box center [316, 60] width 134 height 9
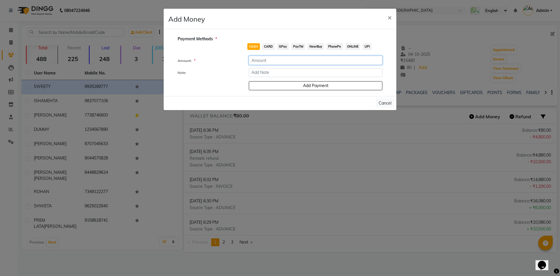
click at [266, 64] on input "number" at bounding box center [316, 60] width 134 height 9
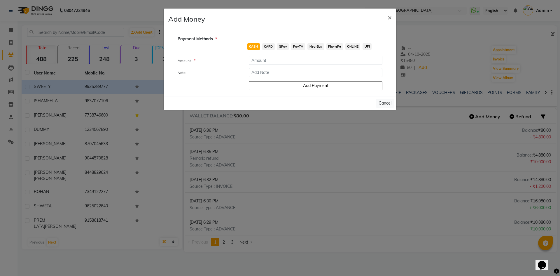
click at [264, 67] on form "Amount: * Note: Add Payment" at bounding box center [280, 73] width 205 height 34
click at [266, 61] on input "number" at bounding box center [316, 60] width 134 height 9
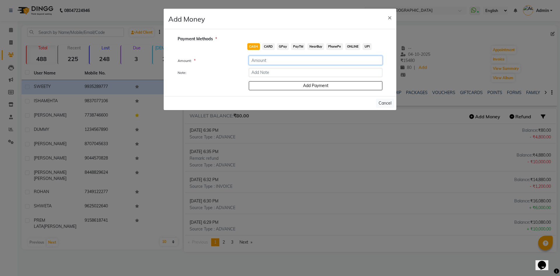
click at [266, 61] on input "number" at bounding box center [316, 60] width 134 height 9
click at [389, 16] on span "×" at bounding box center [390, 17] width 4 height 9
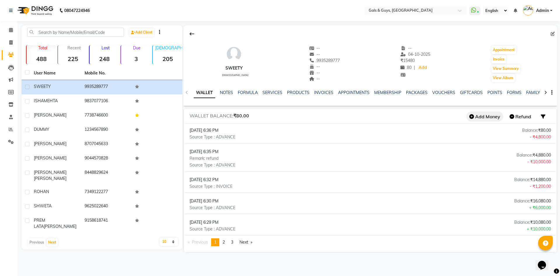
click at [488, 118] on button "Add Money" at bounding box center [485, 116] width 37 height 10
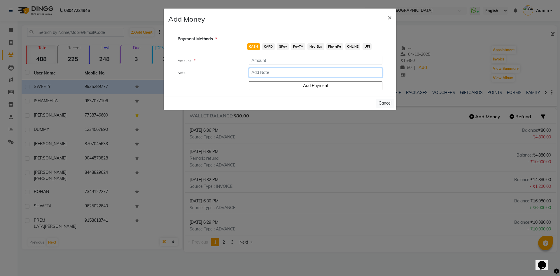
click at [284, 70] on input "Note:" at bounding box center [316, 72] width 134 height 9
click at [275, 62] on input "number" at bounding box center [316, 60] width 134 height 9
click at [391, 17] on span "×" at bounding box center [390, 17] width 4 height 9
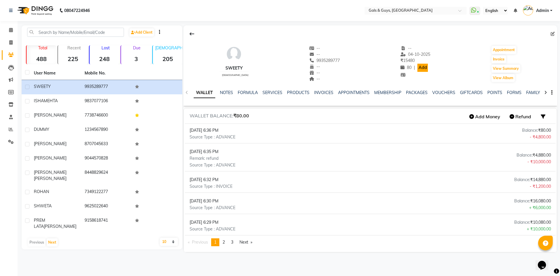
click at [420, 68] on link "Add" at bounding box center [423, 68] width 10 height 8
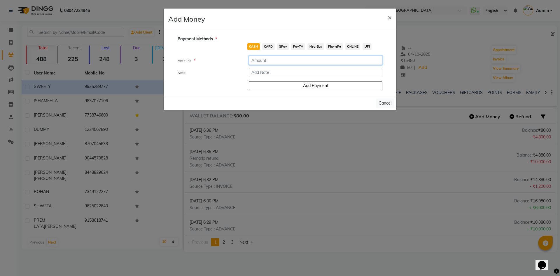
click at [272, 60] on input "number" at bounding box center [316, 60] width 134 height 9
click at [391, 15] on span "×" at bounding box center [390, 17] width 4 height 9
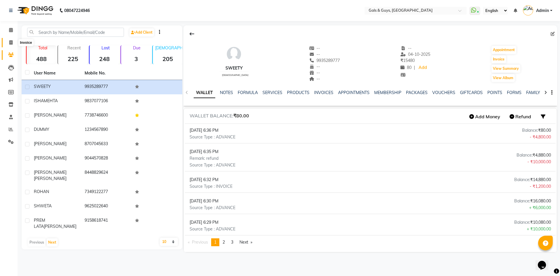
click at [11, 45] on span at bounding box center [11, 42] width 10 height 7
select select "service"
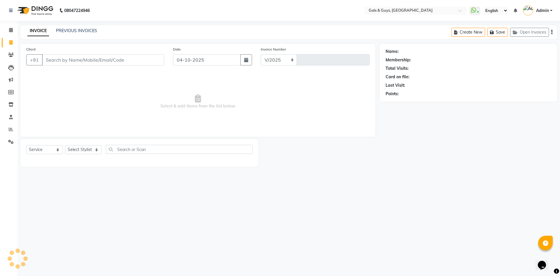
select select "7505"
type input "0896"
click at [12, 54] on icon at bounding box center [11, 55] width 6 height 4
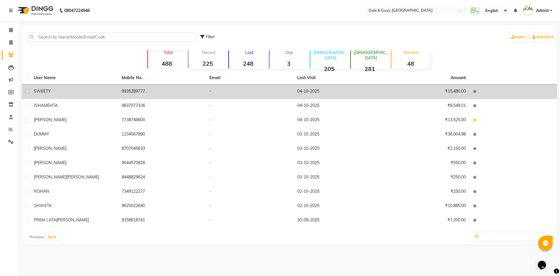
click at [67, 87] on td "SWEETY" at bounding box center [74, 92] width 88 height 14
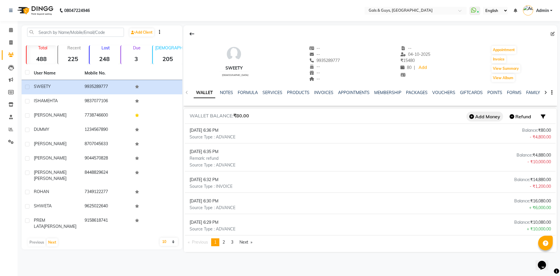
click at [497, 118] on button "Add Money" at bounding box center [485, 116] width 37 height 10
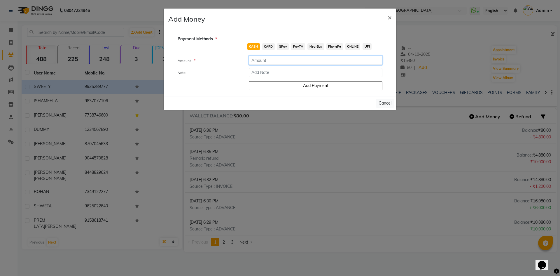
click at [274, 62] on input "number" at bounding box center [316, 60] width 134 height 9
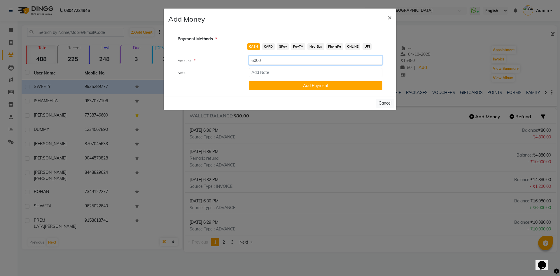
type input "6000"
click at [314, 46] on span "NearBuy" at bounding box center [316, 46] width 17 height 7
click at [296, 83] on button "Add Payment" at bounding box center [316, 85] width 134 height 9
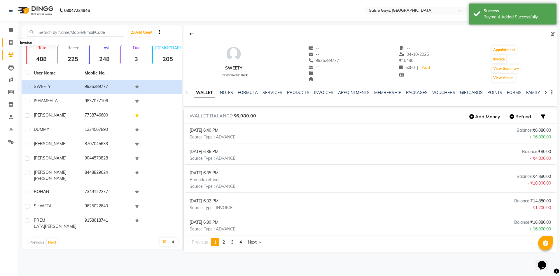
click at [11, 45] on span at bounding box center [11, 42] width 10 height 7
select select "service"
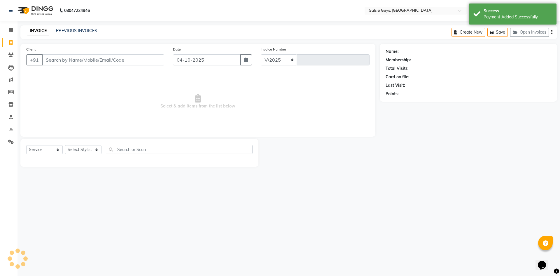
select select "7505"
type input "0896"
click at [70, 57] on input "Client" at bounding box center [103, 59] width 122 height 11
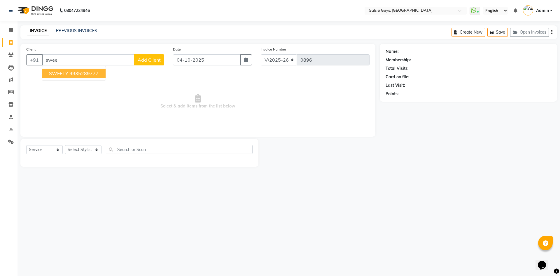
click at [78, 73] on ngb-highlight "9935289777" at bounding box center [83, 73] width 29 height 6
type input "9935289777"
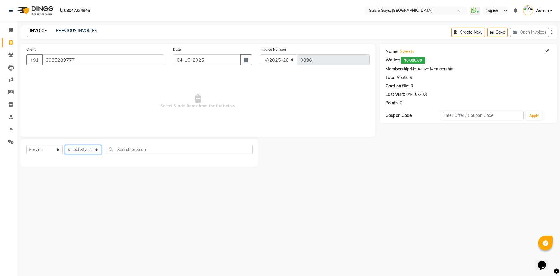
click at [82, 150] on select "Select Stylist Abhinav ADVANCE ALKA Ankita B-WAX KUNAL Manager MEMBERSHIP PALLA…" at bounding box center [83, 149] width 36 height 9
click at [82, 151] on select "Select Stylist Abhinav ADVANCE ALKA Ankita B-WAX KUNAL Manager MEMBERSHIP PALLA…" at bounding box center [83, 149] width 36 height 9
select select "66163"
click at [65, 145] on select "Select Stylist Abhinav ADVANCE ALKA Ankita B-WAX KUNAL Manager MEMBERSHIP PALLA…" at bounding box center [83, 149] width 36 height 9
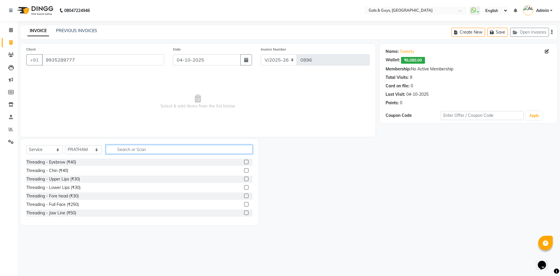
click at [151, 152] on input "text" at bounding box center [179, 149] width 147 height 9
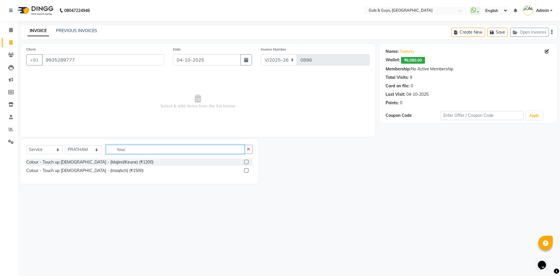
type input "touc"
click at [246, 162] on label at bounding box center [246, 162] width 4 height 4
click at [246, 162] on input "checkbox" at bounding box center [246, 162] width 4 height 4
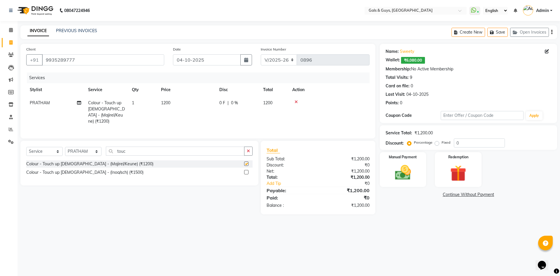
checkbox input "false"
click at [405, 181] on img at bounding box center [403, 172] width 27 height 19
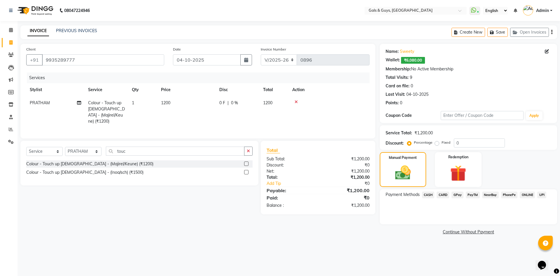
click at [429, 196] on span "CASH" at bounding box center [428, 194] width 13 height 7
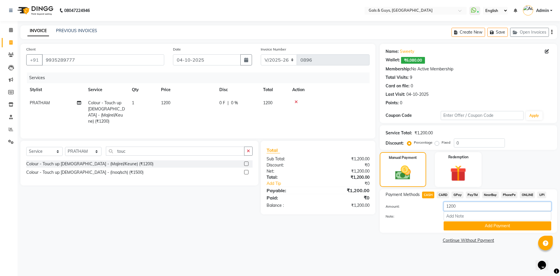
drag, startPoint x: 464, startPoint y: 207, endPoint x: 384, endPoint y: 189, distance: 82.0
click at [386, 190] on div "Payment Methods CASH CARD GPay PayTM NearBuy PhonePe ONLINE UPI Amount: 1200 No…" at bounding box center [468, 210] width 177 height 43
type input "10000"
click at [470, 228] on button "Add Payment" at bounding box center [498, 225] width 108 height 9
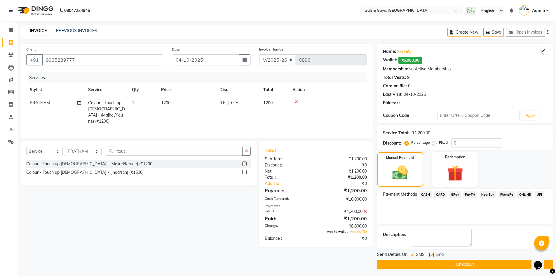
click at [339, 230] on span "Add to wallet" at bounding box center [337, 231] width 21 height 4
click at [416, 268] on button "Checkout" at bounding box center [465, 264] width 176 height 9
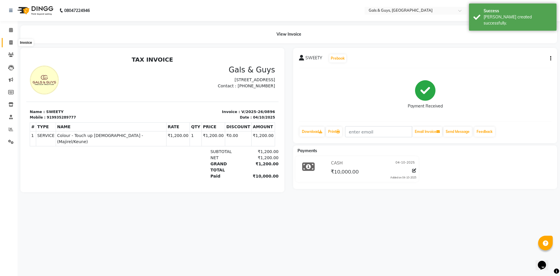
drag, startPoint x: 15, startPoint y: 42, endPoint x: 35, endPoint y: 43, distance: 20.1
click at [15, 42] on span at bounding box center [11, 42] width 10 height 7
select select "7505"
select select "service"
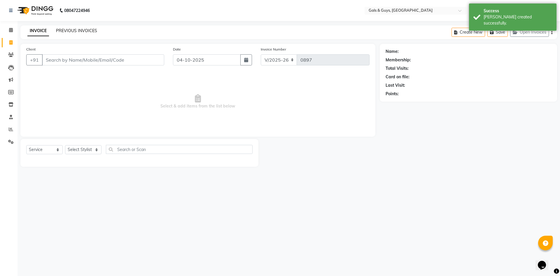
click at [96, 33] on link "PREVIOUS INVOICES" at bounding box center [76, 30] width 41 height 5
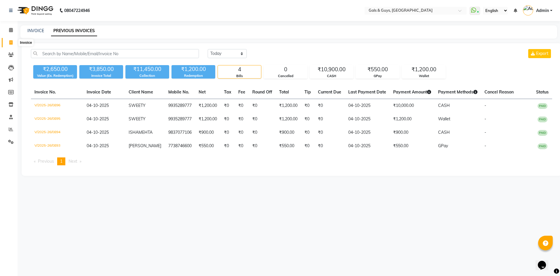
click at [9, 42] on icon at bounding box center [10, 42] width 3 height 4
select select "service"
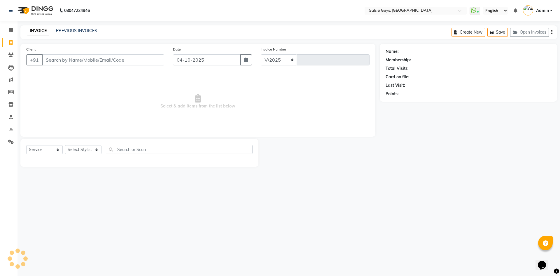
select select "7505"
type input "0897"
click at [70, 32] on link "PREVIOUS INVOICES" at bounding box center [76, 30] width 41 height 5
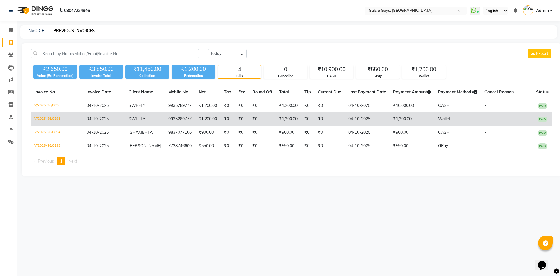
click at [548, 120] on td "PAID" at bounding box center [543, 118] width 20 height 13
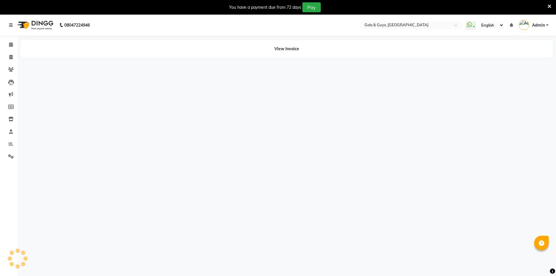
select select "en"
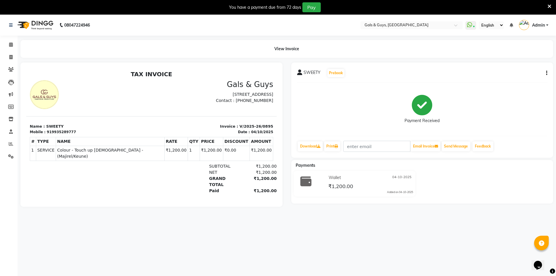
click at [546, 73] on button "button" at bounding box center [546, 73] width 4 height 6
click at [504, 61] on div "Cancel Invoice / Refund Invoice" at bounding box center [508, 61] width 60 height 7
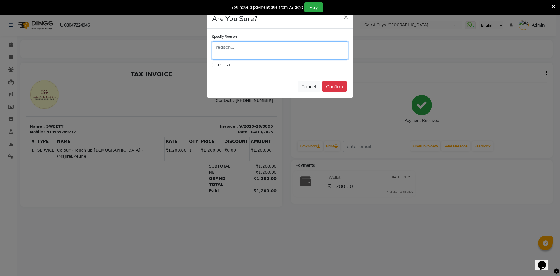
click at [243, 52] on textarea at bounding box center [280, 50] width 136 height 18
type textarea "ok"
drag, startPoint x: 213, startPoint y: 64, endPoint x: 223, endPoint y: 69, distance: 11.0
click at [213, 64] on label at bounding box center [214, 65] width 4 height 4
click at [213, 64] on input "checkbox" at bounding box center [214, 64] width 4 height 4
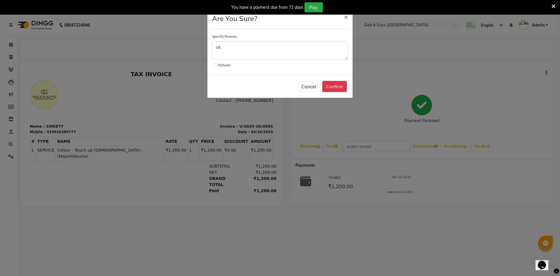
checkbox input "true"
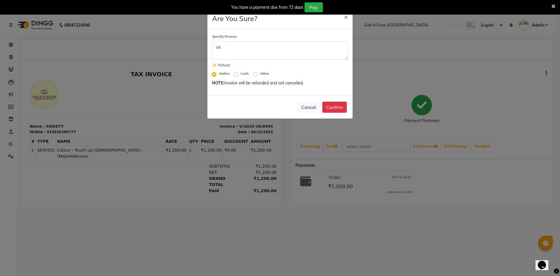
click at [239, 73] on div "Cash" at bounding box center [242, 73] width 14 height 7
click at [241, 75] on label "Cash" at bounding box center [245, 73] width 8 height 5
click at [239, 75] on input "Cash" at bounding box center [237, 73] width 4 height 4
radio input "true"
click at [327, 109] on button "Confirm" at bounding box center [334, 107] width 25 height 11
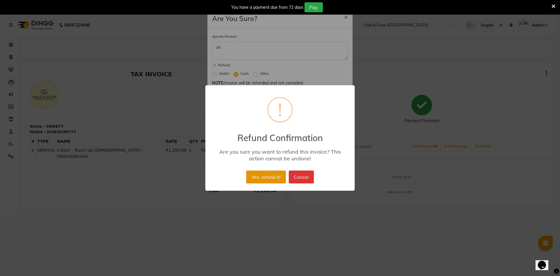
click at [276, 178] on button "Yes, refund it!" at bounding box center [265, 176] width 39 height 13
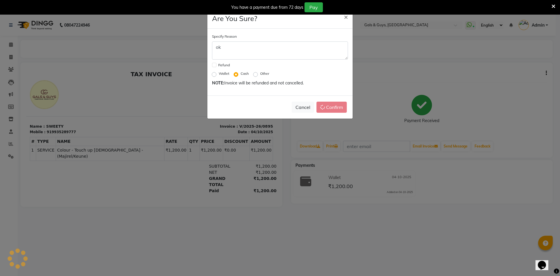
checkbox input "false"
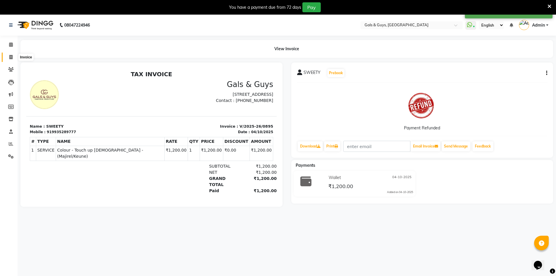
click at [11, 60] on span at bounding box center [11, 57] width 10 height 7
select select "service"
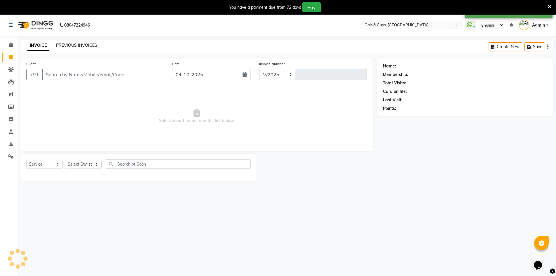
select select "7505"
type input "0897"
click at [90, 43] on link "PREVIOUS INVOICES" at bounding box center [76, 45] width 41 height 5
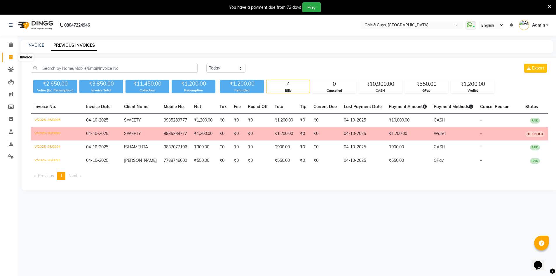
click at [10, 58] on icon at bounding box center [10, 57] width 3 height 4
select select "service"
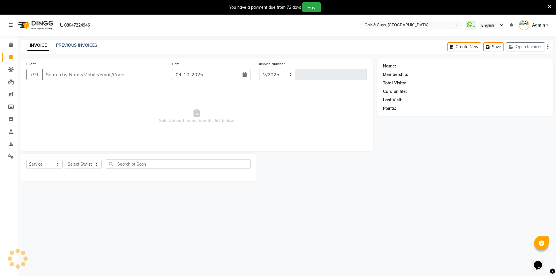
select select "7505"
type input "0897"
click at [12, 132] on icon at bounding box center [11, 131] width 4 height 4
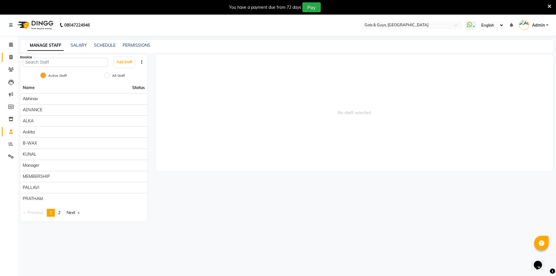
click at [13, 58] on span at bounding box center [11, 57] width 10 height 7
select select "service"
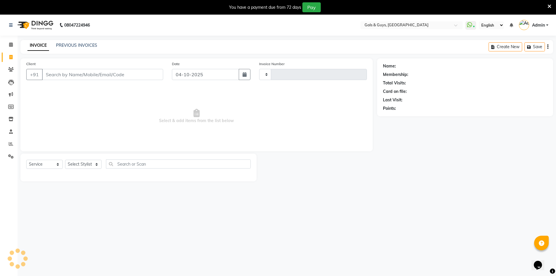
type input "0897"
select select "7505"
click at [78, 43] on link "PREVIOUS INVOICES" at bounding box center [76, 45] width 41 height 5
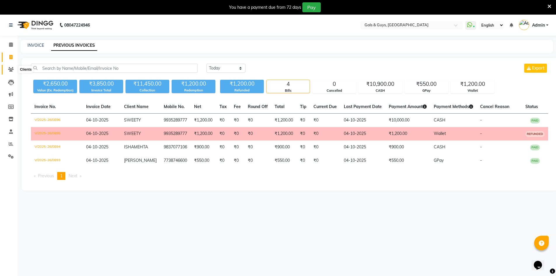
click at [12, 71] on span at bounding box center [11, 69] width 10 height 7
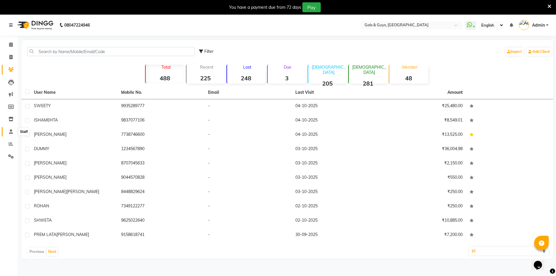
click at [12, 135] on link "Staff" at bounding box center [9, 132] width 14 height 10
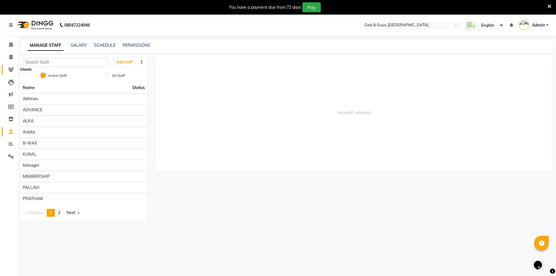
click at [8, 70] on span at bounding box center [11, 69] width 10 height 7
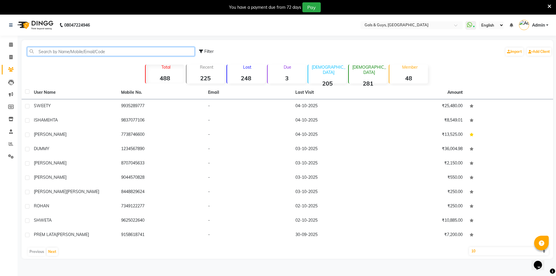
click at [55, 53] on input "text" at bounding box center [110, 51] width 167 height 9
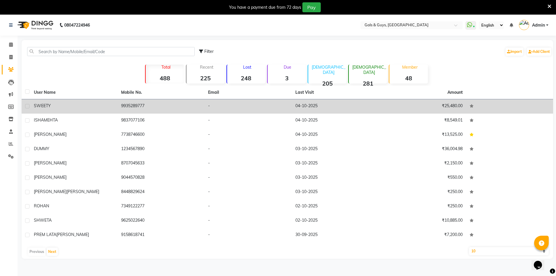
click at [64, 108] on div "SWEETY" at bounding box center [74, 106] width 80 height 6
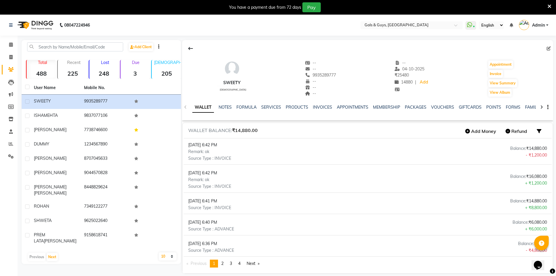
click at [33, 22] on img at bounding box center [35, 25] width 40 height 16
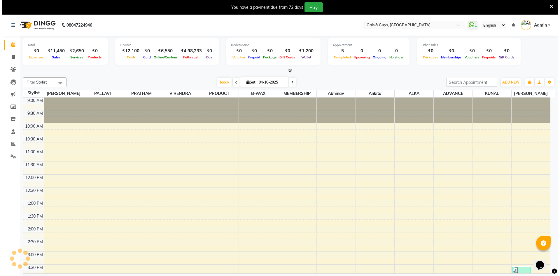
scroll to position [121, 0]
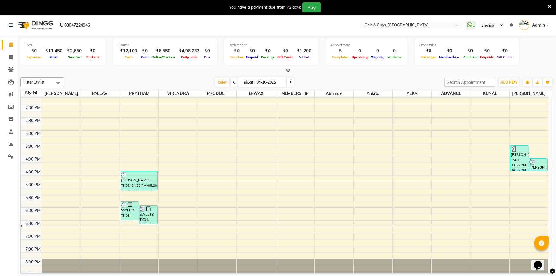
click at [542, 25] on span "Admin" at bounding box center [538, 25] width 13 height 6
click at [521, 54] on link "Sign out" at bounding box center [518, 56] width 53 height 9
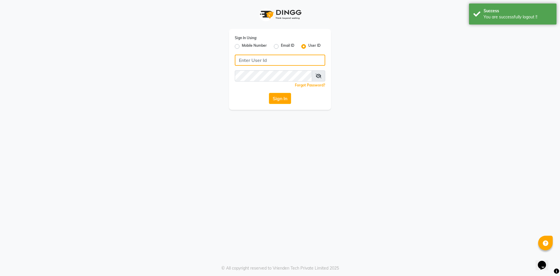
type input "8957360512"
click at [263, 62] on input "8957360512" at bounding box center [280, 60] width 90 height 11
click at [253, 98] on div "Sign In" at bounding box center [280, 98] width 90 height 11
click at [270, 101] on button "Sign In" at bounding box center [280, 98] width 22 height 11
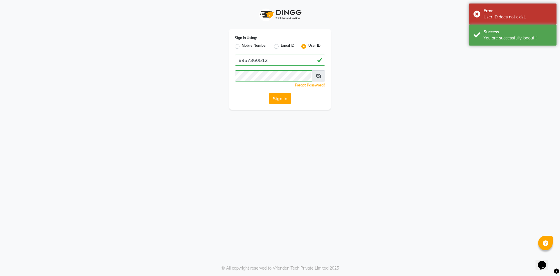
click at [247, 47] on label "Mobile Number" at bounding box center [254, 46] width 25 height 7
click at [246, 47] on input "Mobile Number" at bounding box center [244, 45] width 4 height 4
radio input "true"
radio input "false"
click at [273, 61] on input "Username" at bounding box center [289, 60] width 71 height 11
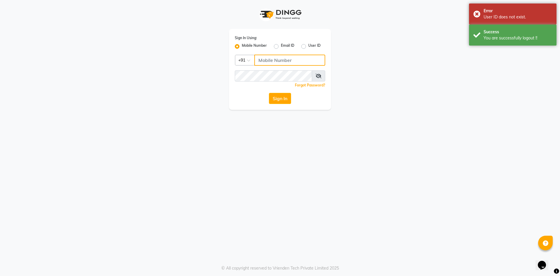
type input "8957360512"
click at [286, 95] on button "Sign In" at bounding box center [280, 98] width 22 height 11
